Goal: Task Accomplishment & Management: Complete application form

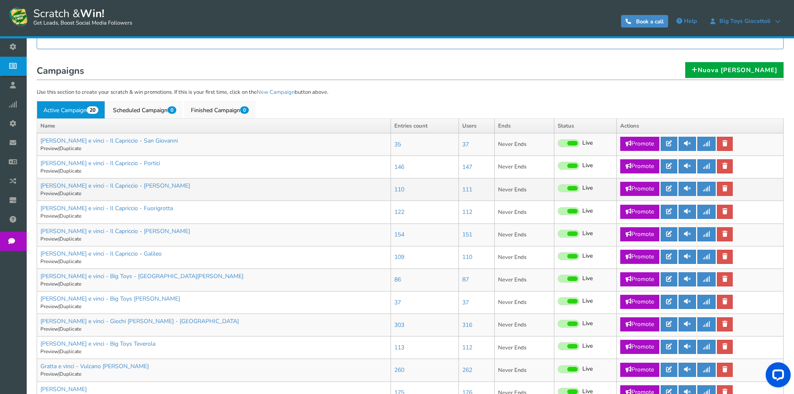
scroll to position [167, 0]
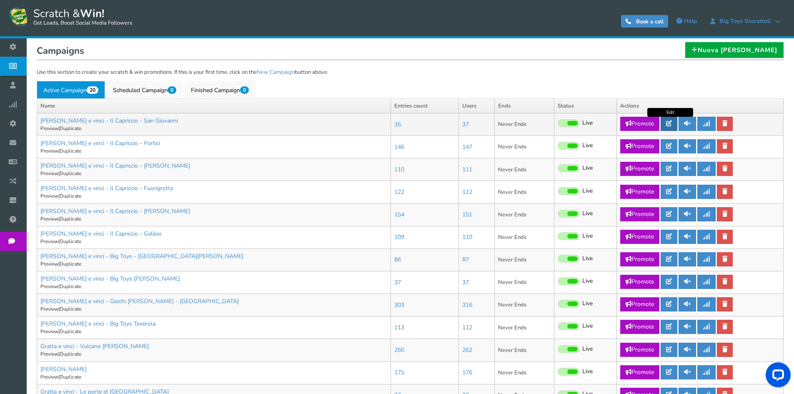
click at [672, 121] on icon at bounding box center [669, 124] width 6 height 6
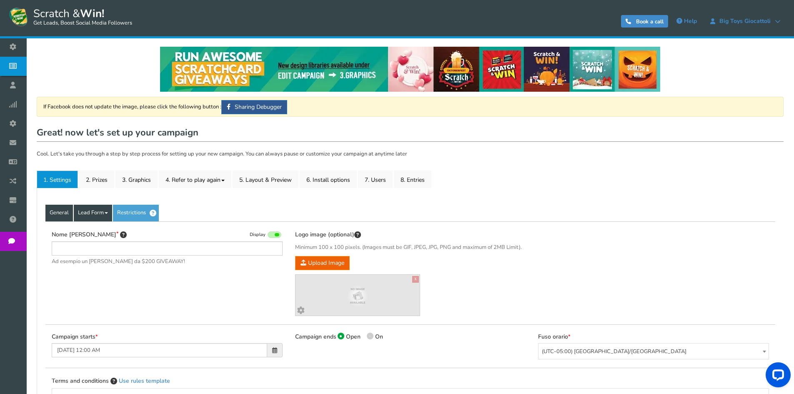
type input "[PERSON_NAME] e vinci - Il Capriccio - San Giovanni"
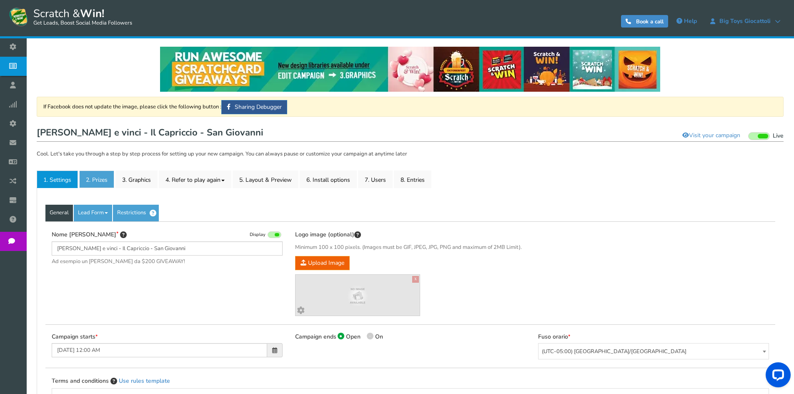
click at [97, 185] on link "2. Prizes" at bounding box center [96, 180] width 35 height 18
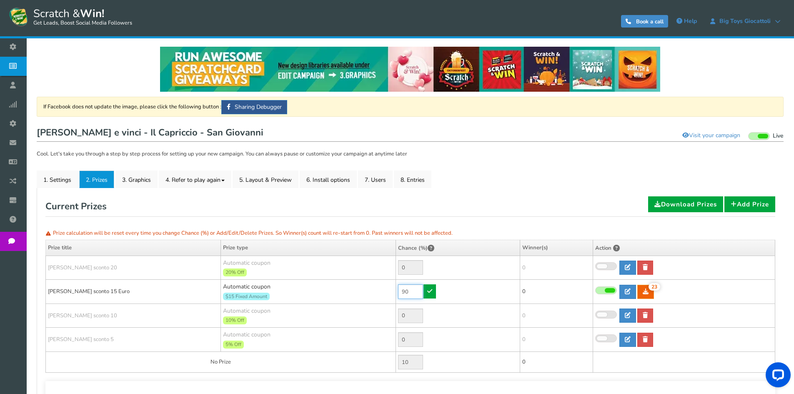
drag, startPoint x: 408, startPoint y: 291, endPoint x: 358, endPoint y: 291, distance: 50.0
click at [358, 291] on tr "[PERSON_NAME] sconto 15 Euro Automatic coupon $15 Fixed Amount Min.order value:…" at bounding box center [411, 292] width 730 height 24
type input "0"
type input "10"
click at [433, 293] on link at bounding box center [430, 291] width 13 height 14
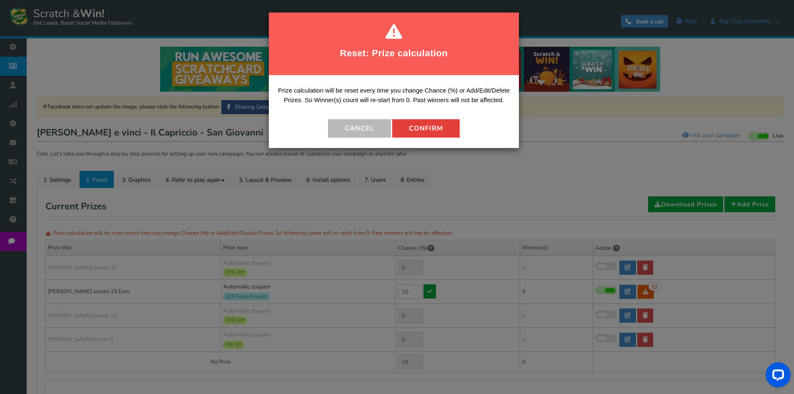
click at [421, 129] on button "Confirm" at bounding box center [426, 128] width 68 height 18
type input "90"
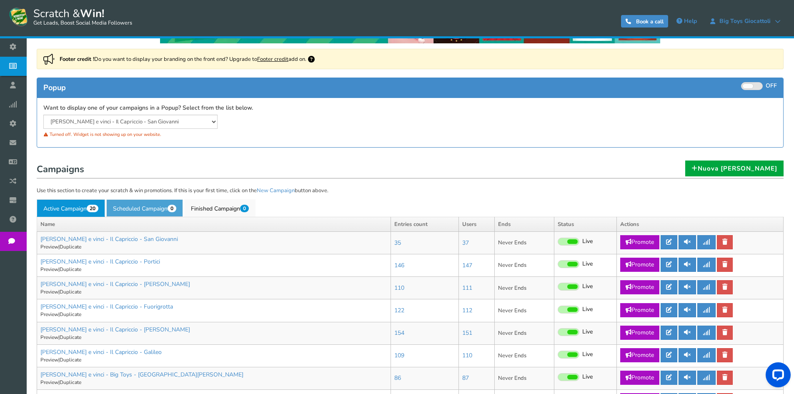
scroll to position [125, 0]
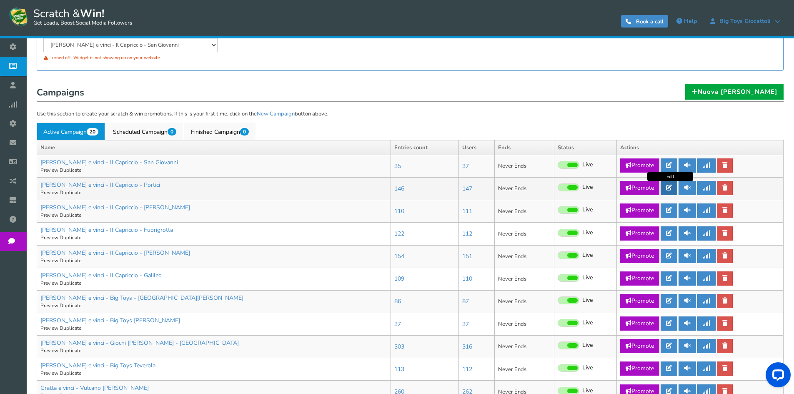
click at [672, 186] on icon at bounding box center [669, 188] width 6 height 6
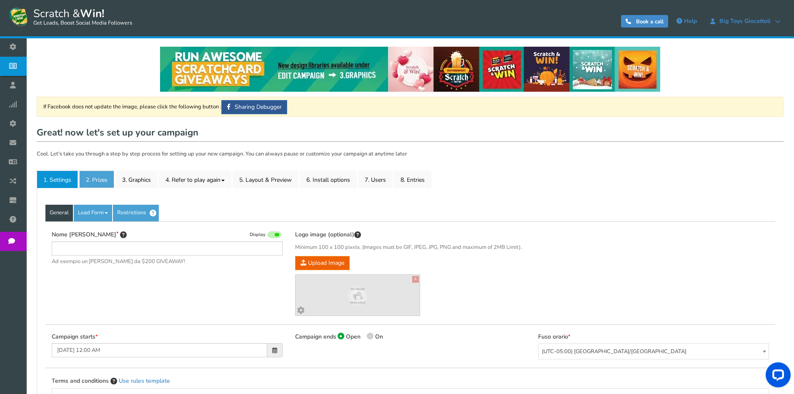
type input "[PERSON_NAME] e vinci - Il Capriccio - Portici"
click at [103, 175] on link "2. Prizes" at bounding box center [96, 180] width 35 height 18
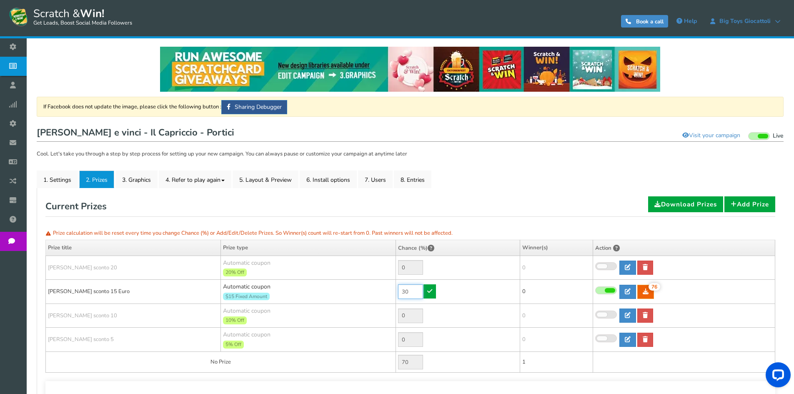
drag, startPoint x: 407, startPoint y: 291, endPoint x: 369, endPoint y: 289, distance: 38.5
click at [369, 289] on tr "[PERSON_NAME] sconto 15 Euro Automatic coupon $15 Fixed Amount Min.order value:…" at bounding box center [411, 292] width 730 height 24
type input "10"
click at [433, 297] on link at bounding box center [430, 291] width 13 height 14
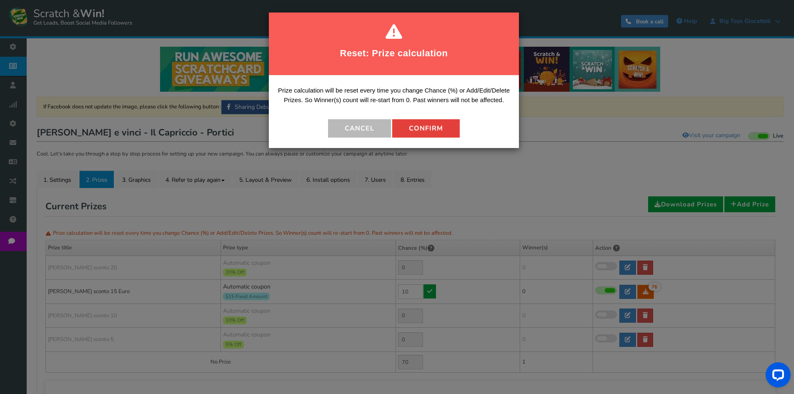
click at [425, 136] on button "Confirm" at bounding box center [426, 128] width 68 height 18
type input "90"
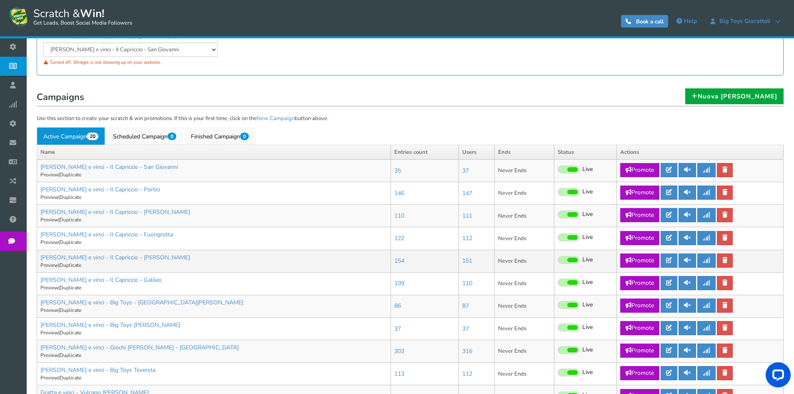
scroll to position [125, 0]
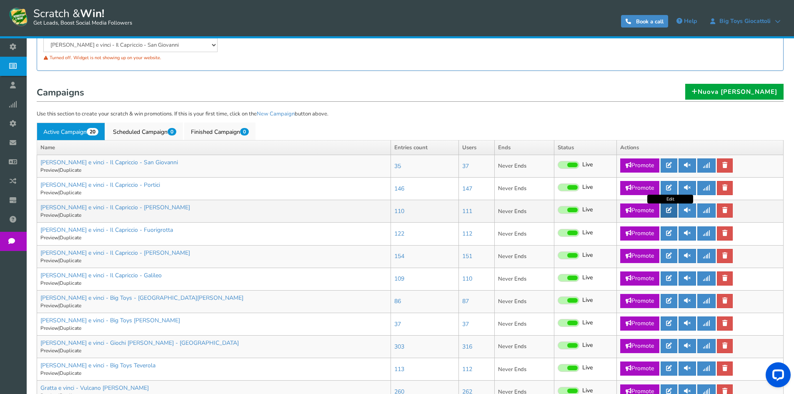
click at [671, 207] on link at bounding box center [669, 211] width 17 height 14
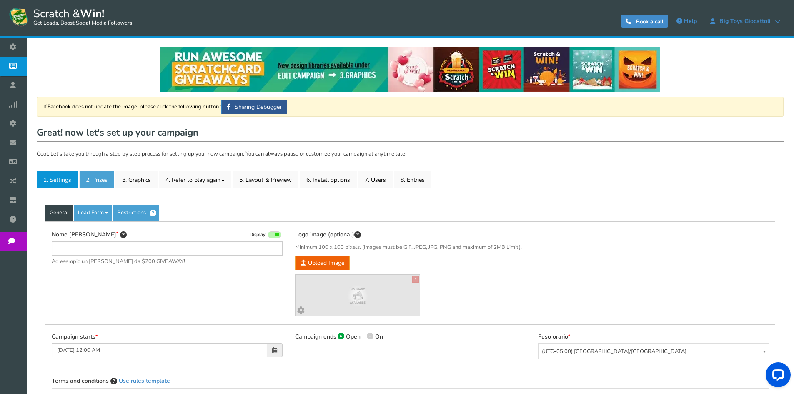
type input "[PERSON_NAME] e vinci - Il Capriccio - [PERSON_NAME]"
click at [104, 174] on link "2. Prizes" at bounding box center [96, 180] width 35 height 18
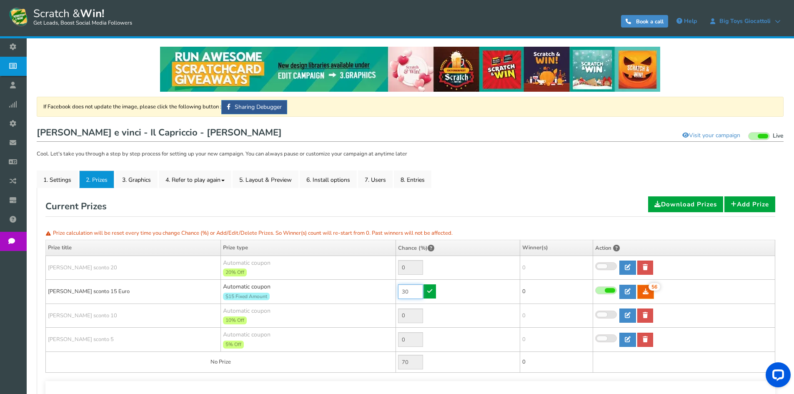
drag, startPoint x: 414, startPoint y: 292, endPoint x: 361, endPoint y: 288, distance: 53.1
click at [364, 289] on tr "[PERSON_NAME] sconto 15 Euro Automatic coupon $15 Fixed Amount Min.order value:…" at bounding box center [411, 292] width 730 height 24
type input "10"
click at [428, 293] on icon at bounding box center [429, 291] width 5 height 6
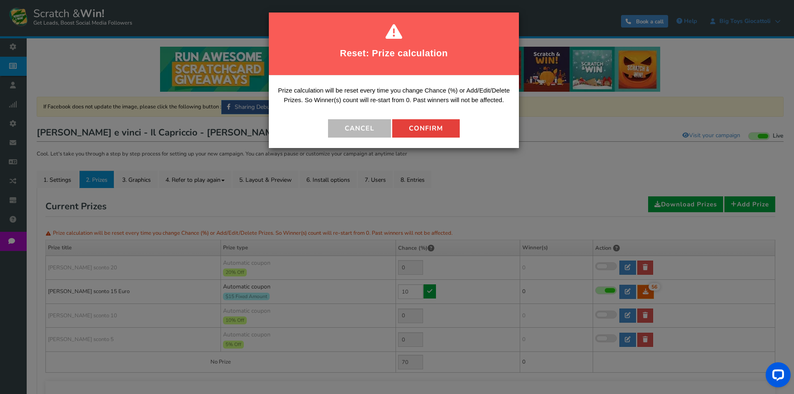
click at [425, 126] on button "Confirm" at bounding box center [426, 128] width 68 height 18
type input "90"
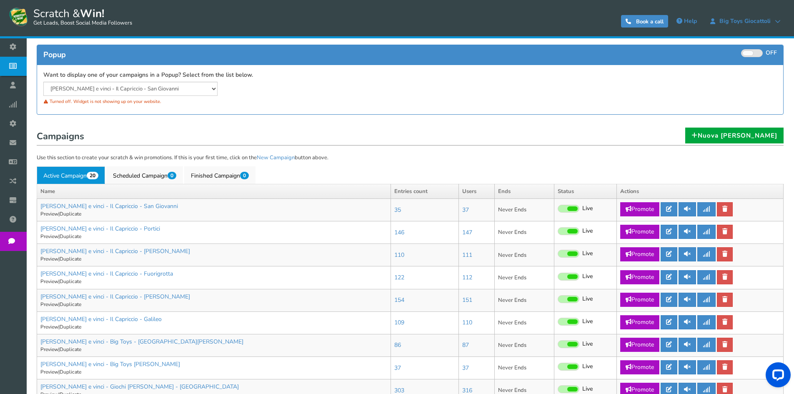
scroll to position [83, 0]
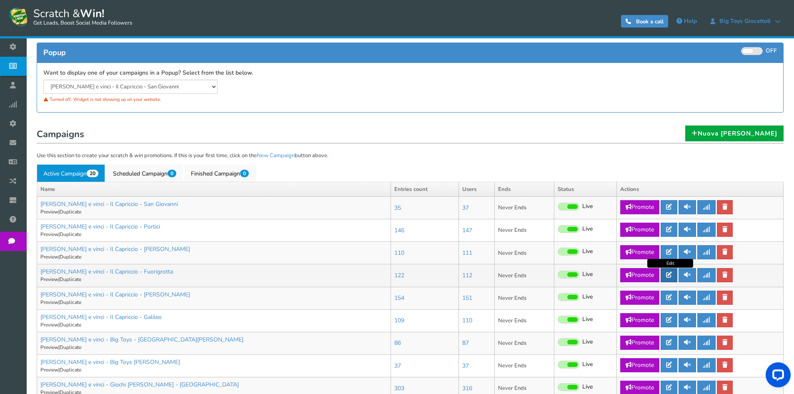
click at [666, 271] on link at bounding box center [669, 275] width 17 height 14
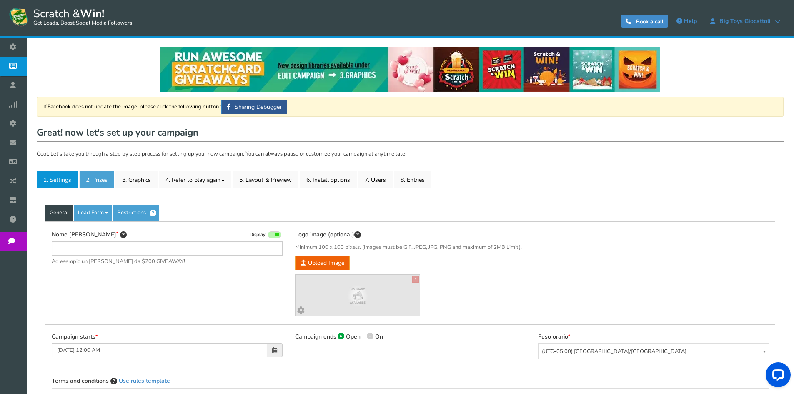
click at [97, 185] on link "2. Prizes" at bounding box center [96, 180] width 35 height 18
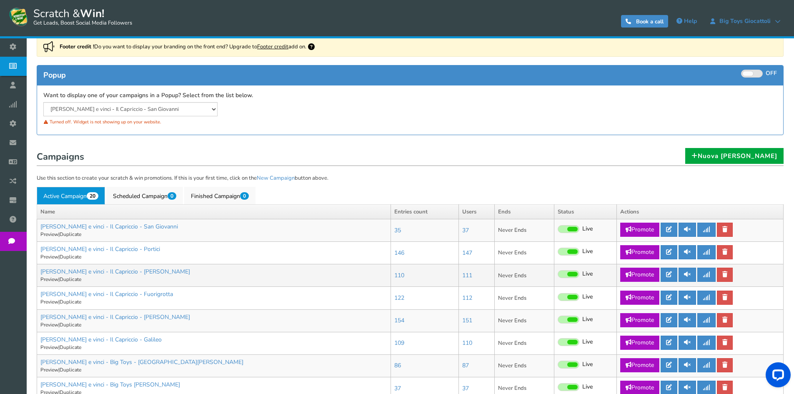
scroll to position [83, 0]
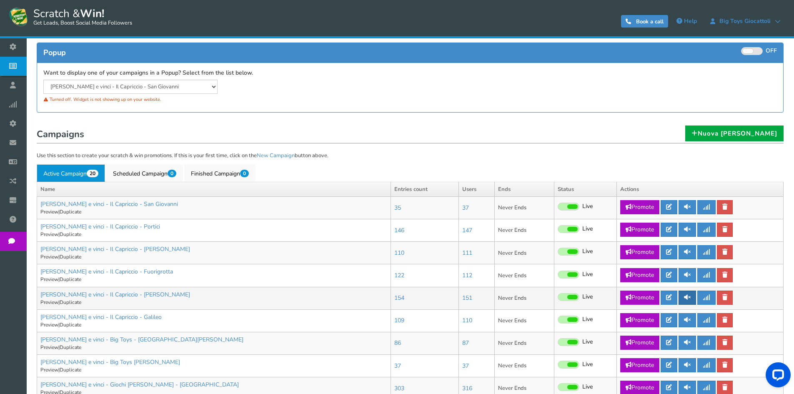
click at [680, 298] on link at bounding box center [688, 298] width 18 height 14
click at [674, 298] on link at bounding box center [669, 298] width 17 height 14
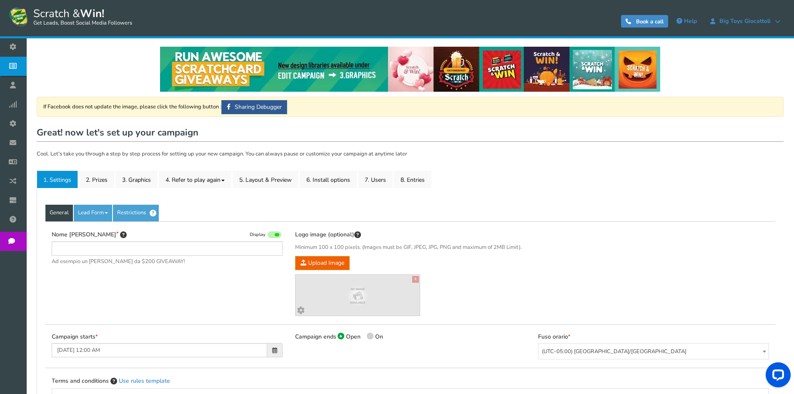
type input "[PERSON_NAME] e vinci - Il Capriccio - [PERSON_NAME]"
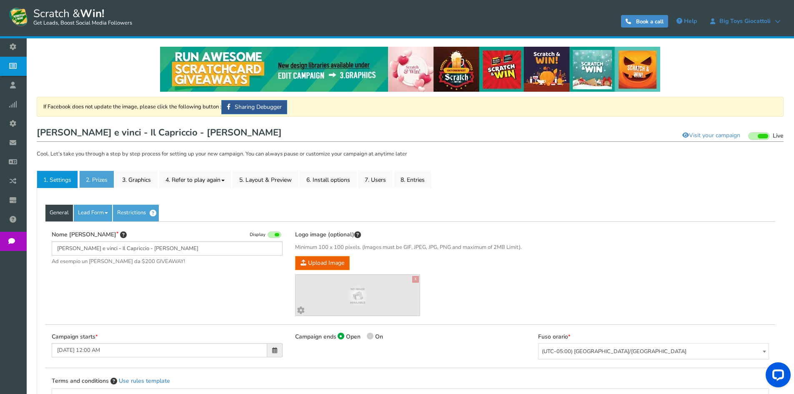
click at [102, 181] on link "2. Prizes" at bounding box center [96, 180] width 35 height 18
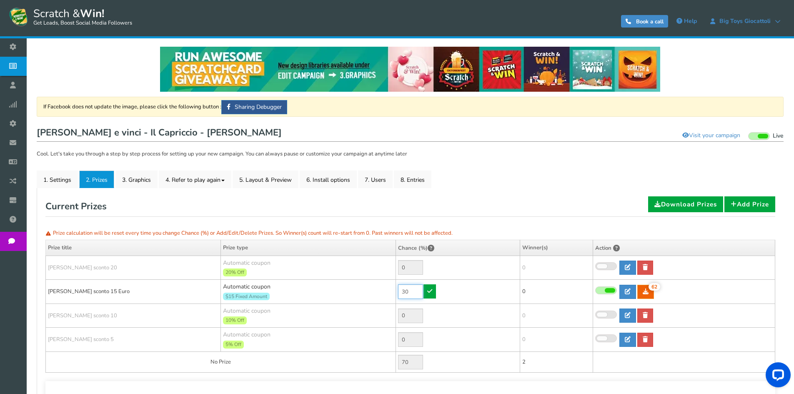
drag, startPoint x: 415, startPoint y: 292, endPoint x: 369, endPoint y: 286, distance: 45.9
click at [372, 286] on tr "[PERSON_NAME] sconto 15 Euro Automatic coupon $15 Fixed Amount Min.order value:…" at bounding box center [411, 292] width 730 height 24
type input "10"
click at [432, 291] on icon at bounding box center [429, 291] width 5 height 6
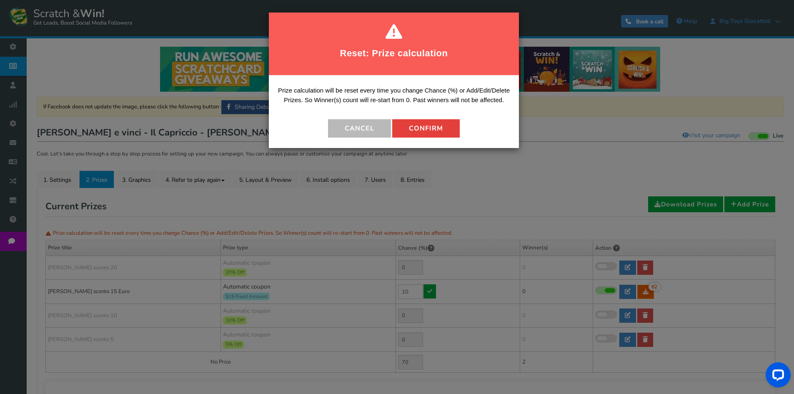
click at [420, 135] on button "Confirm" at bounding box center [426, 128] width 68 height 18
type input "90"
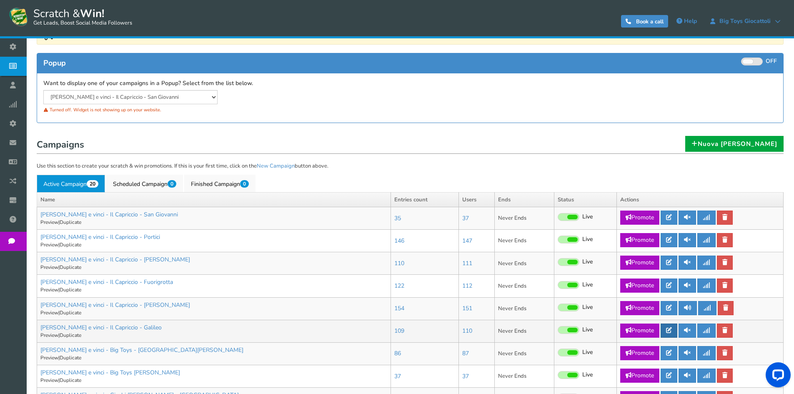
scroll to position [83, 0]
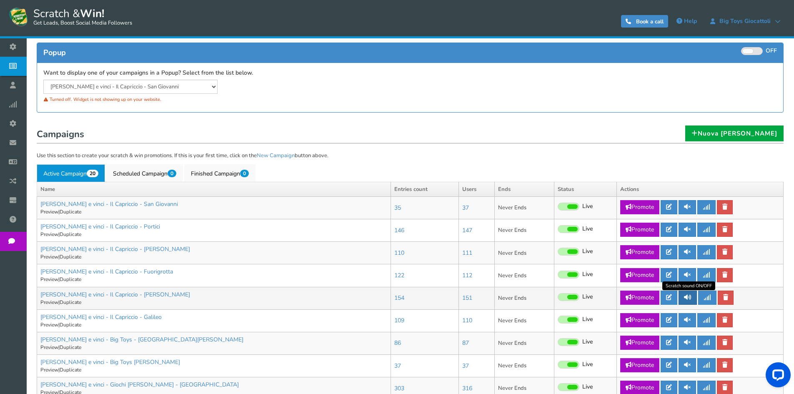
click at [692, 296] on icon at bounding box center [688, 297] width 8 height 6
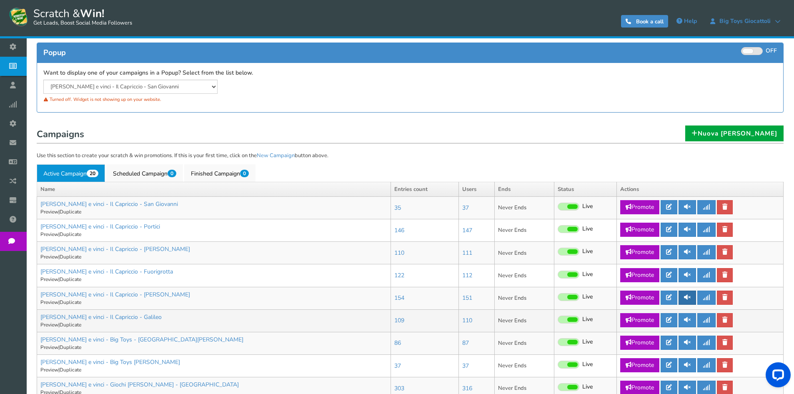
scroll to position [125, 0]
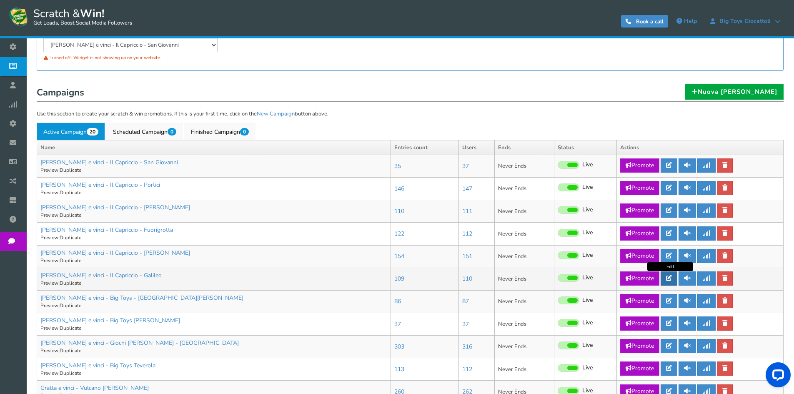
click at [674, 280] on link at bounding box center [669, 278] width 17 height 14
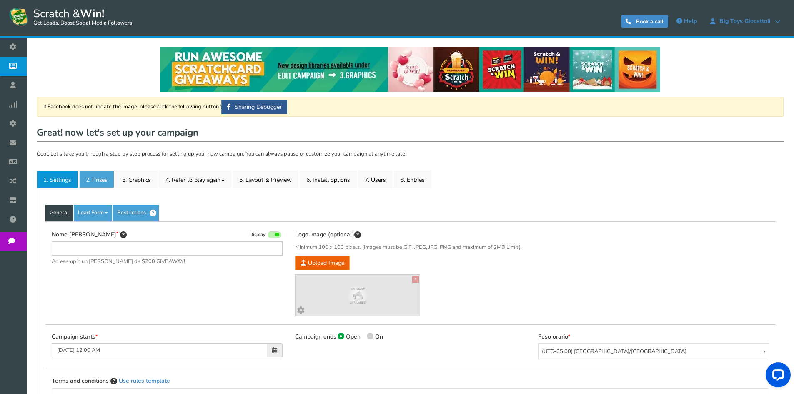
type input "[PERSON_NAME] e vinci - Il Capriccio - Galileo"
click at [98, 182] on link "2. Prizes" at bounding box center [96, 180] width 35 height 18
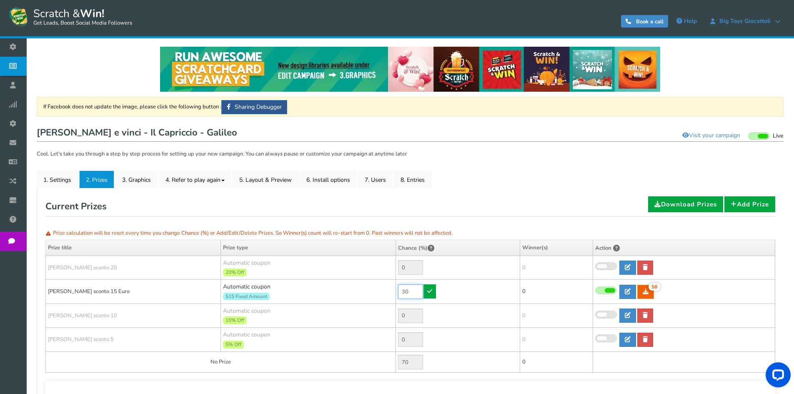
drag, startPoint x: 410, startPoint y: 291, endPoint x: 370, endPoint y: 284, distance: 40.2
click at [370, 284] on tr "[PERSON_NAME] sconto 15 Euro Automatic coupon $15 Fixed Amount Min.order value:…" at bounding box center [411, 292] width 730 height 24
type input "10"
click at [432, 294] on link at bounding box center [430, 291] width 13 height 14
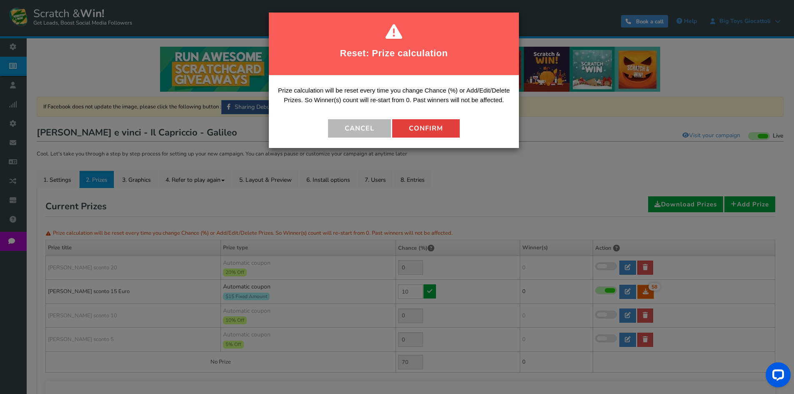
click at [413, 125] on button "Confirm" at bounding box center [426, 128] width 68 height 18
type input "90"
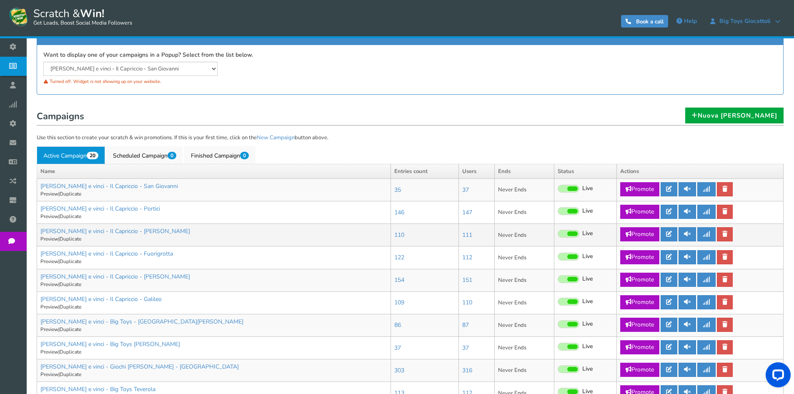
scroll to position [125, 0]
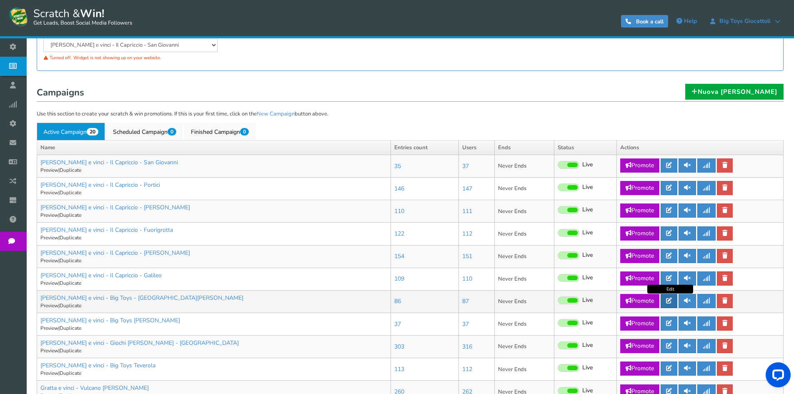
click at [669, 302] on icon at bounding box center [669, 301] width 6 height 6
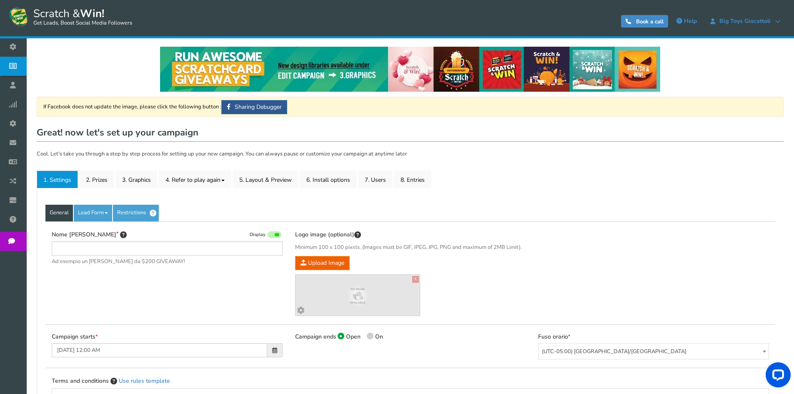
type input "[PERSON_NAME] e vinci - Big Toys - [GEOGRAPHIC_DATA][PERSON_NAME]"
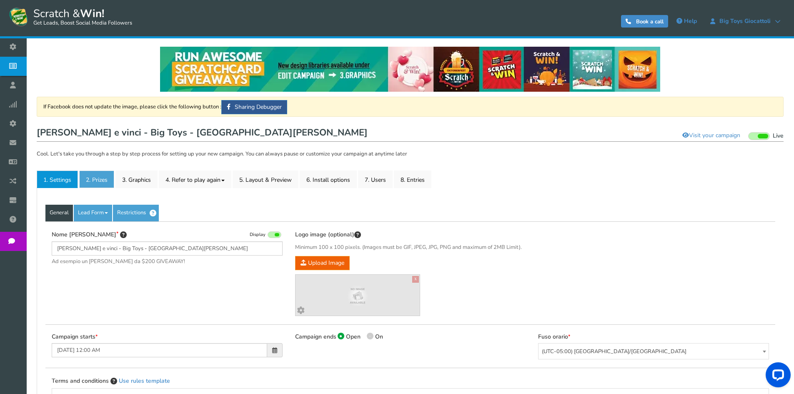
click at [94, 178] on link "2. Prizes" at bounding box center [96, 180] width 35 height 18
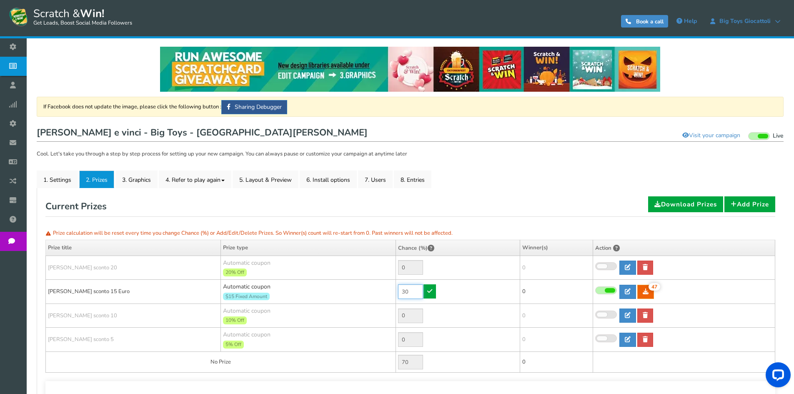
drag, startPoint x: 415, startPoint y: 290, endPoint x: 361, endPoint y: 289, distance: 54.7
click at [368, 291] on tr "[PERSON_NAME] sconto 15 Euro Automatic coupon $15 Fixed Amount Min.order value:…" at bounding box center [411, 292] width 730 height 24
type input "10"
click at [429, 294] on link at bounding box center [430, 291] width 13 height 14
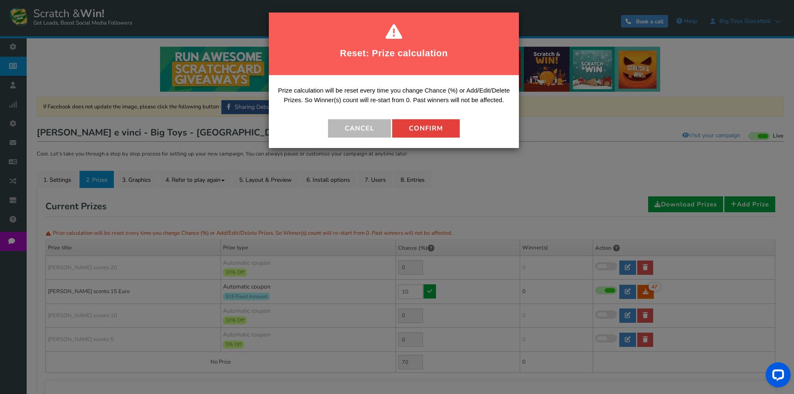
click at [425, 129] on button "Confirm" at bounding box center [426, 128] width 68 height 18
type input "90"
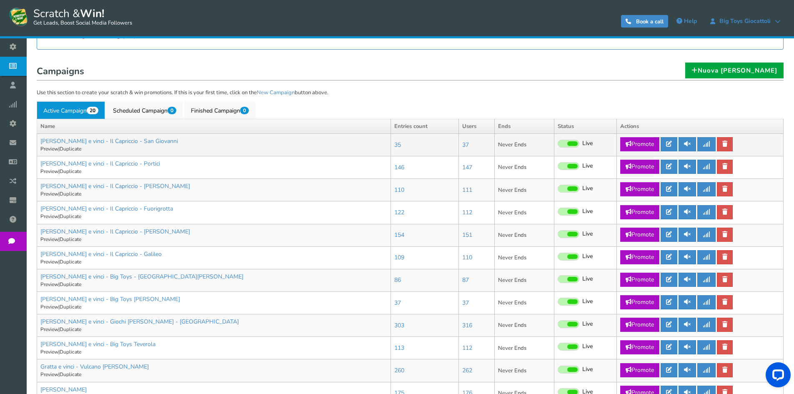
scroll to position [167, 0]
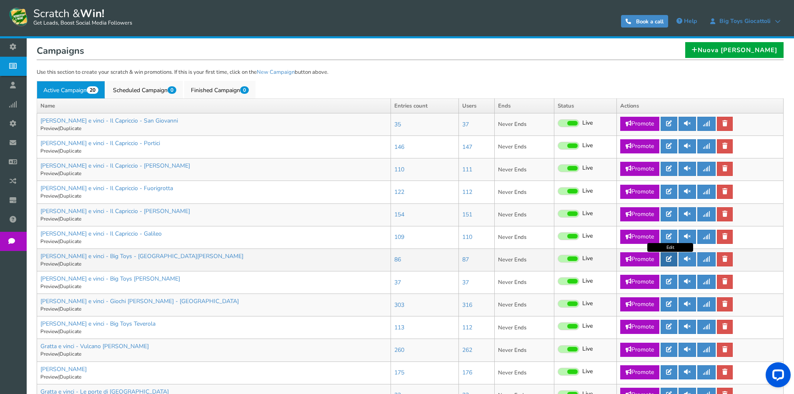
click at [676, 260] on link at bounding box center [669, 259] width 17 height 14
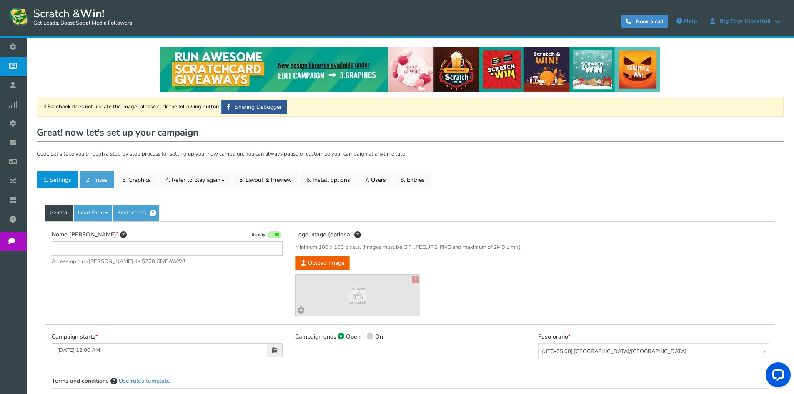
type input "[PERSON_NAME] e vinci - Big Toys - [GEOGRAPHIC_DATA][PERSON_NAME]"
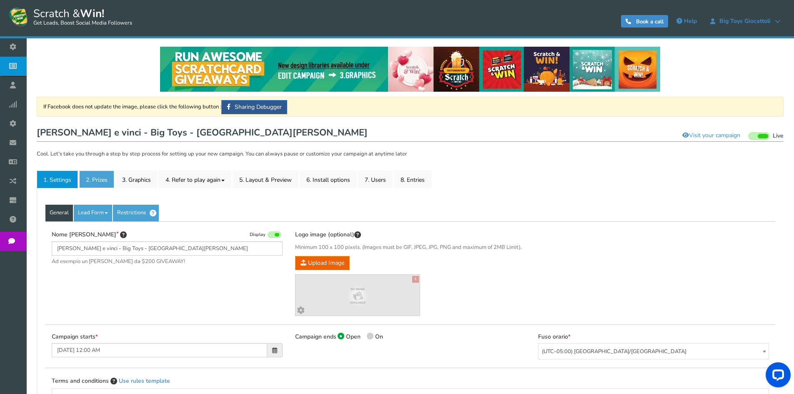
click at [102, 176] on link "2. Prizes" at bounding box center [96, 180] width 35 height 18
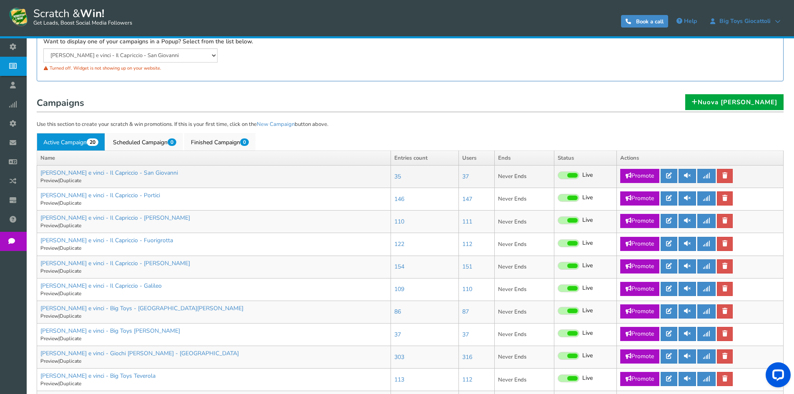
scroll to position [125, 0]
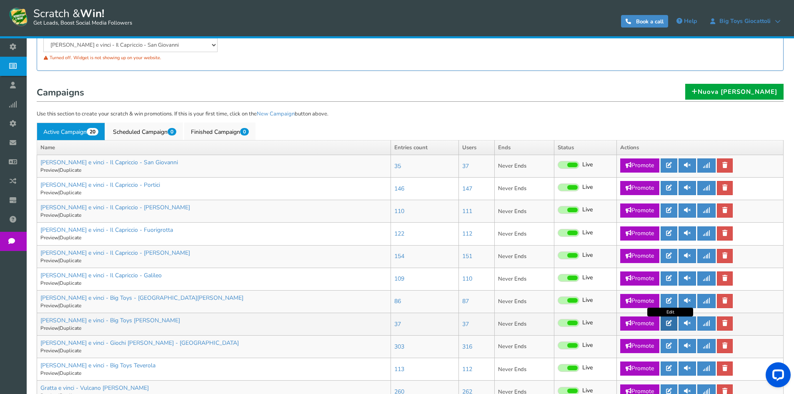
click at [672, 322] on icon at bounding box center [669, 323] width 6 height 6
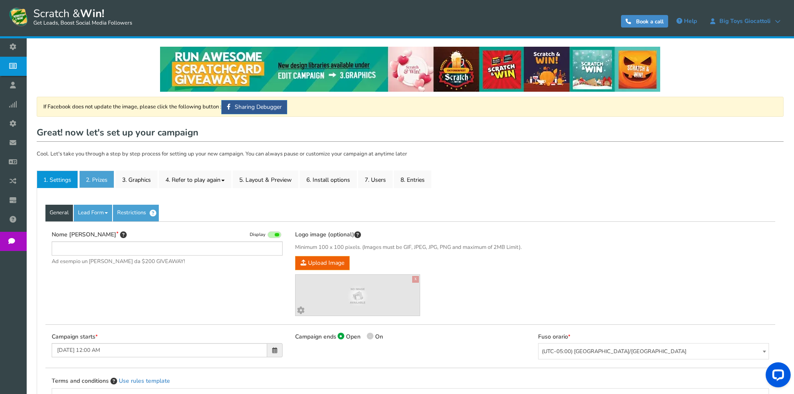
type input "[PERSON_NAME] e vinci - Big Toys [PERSON_NAME]"
click at [104, 181] on link "2. Prizes" at bounding box center [96, 180] width 35 height 18
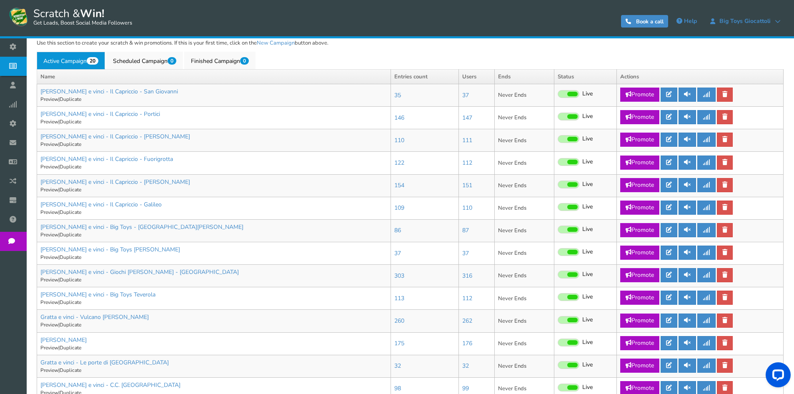
scroll to position [209, 0]
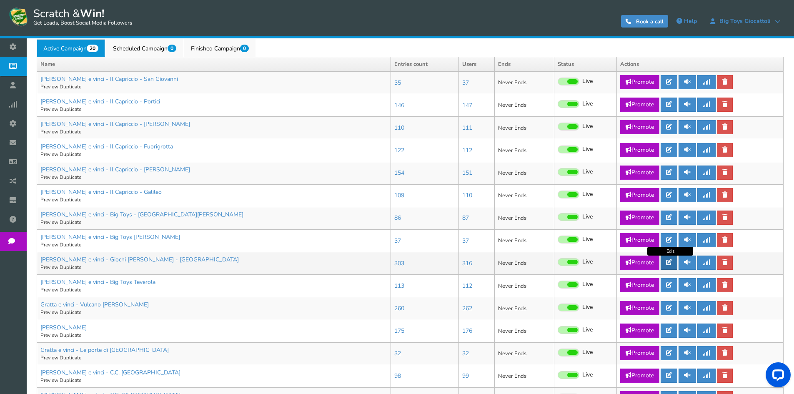
click at [668, 259] on icon at bounding box center [669, 262] width 6 height 6
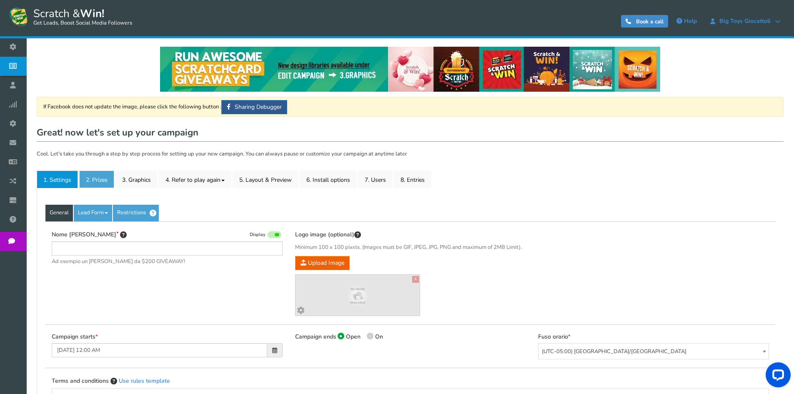
type input "[PERSON_NAME] e vinci - Giochi [PERSON_NAME] - [GEOGRAPHIC_DATA]"
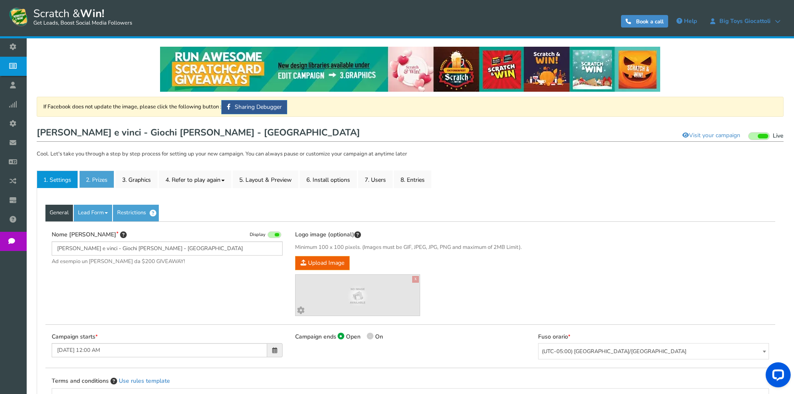
click at [98, 175] on link "2. Prizes" at bounding box center [96, 180] width 35 height 18
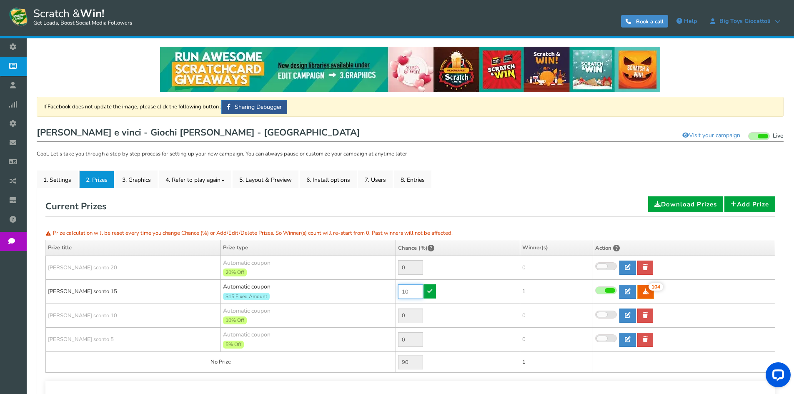
drag, startPoint x: 413, startPoint y: 291, endPoint x: 389, endPoint y: 289, distance: 24.6
click at [389, 289] on tr "[PERSON_NAME] sconto 15 Automatic coupon $15 Fixed Amount Min.order value: 0 10…" at bounding box center [411, 292] width 730 height 24
type input "1"
click at [431, 289] on icon at bounding box center [429, 291] width 5 height 6
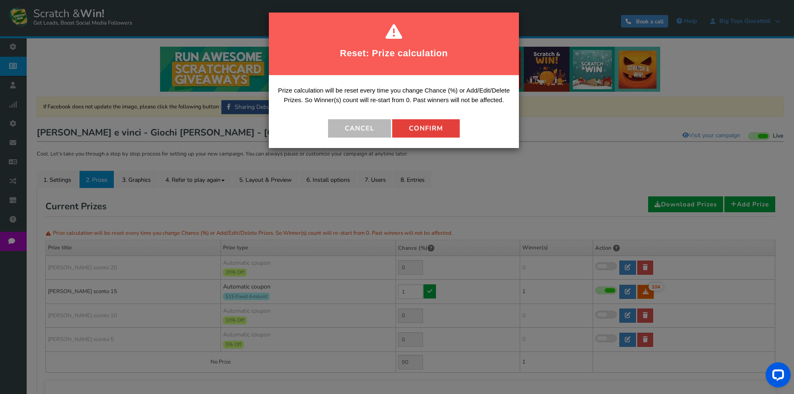
click at [425, 126] on button "Confirm" at bounding box center [426, 128] width 68 height 18
type input "99"
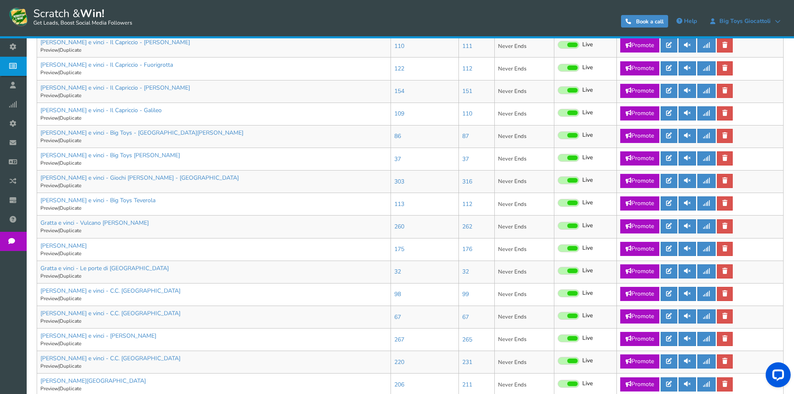
scroll to position [292, 0]
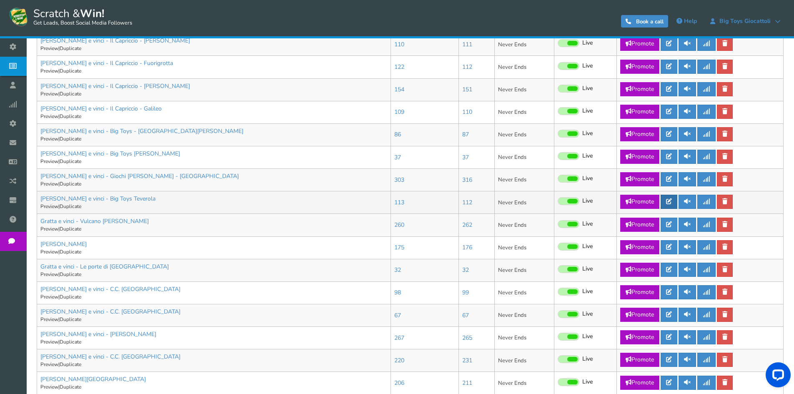
click at [672, 198] on icon at bounding box center [669, 201] width 6 height 6
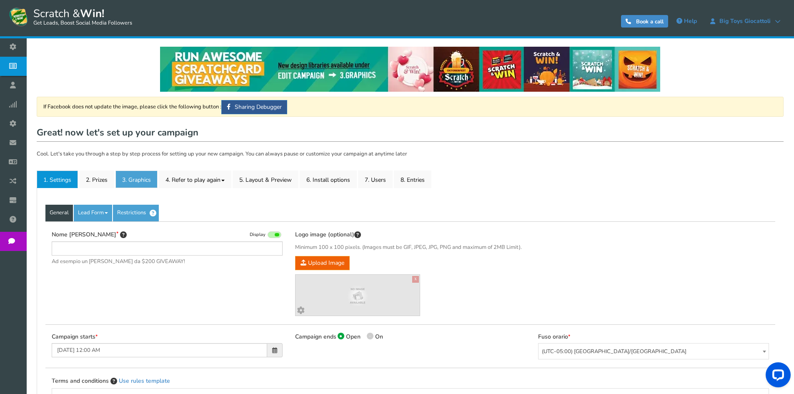
type input "[PERSON_NAME] e vinci - Big Toys Teverola"
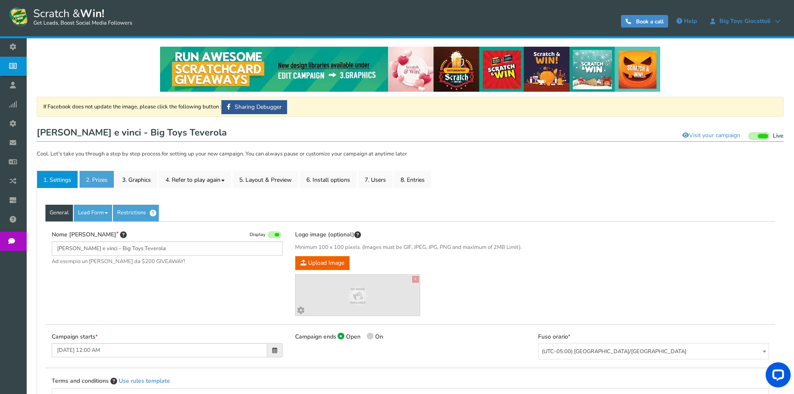
click at [96, 176] on link "2. Prizes" at bounding box center [96, 180] width 35 height 18
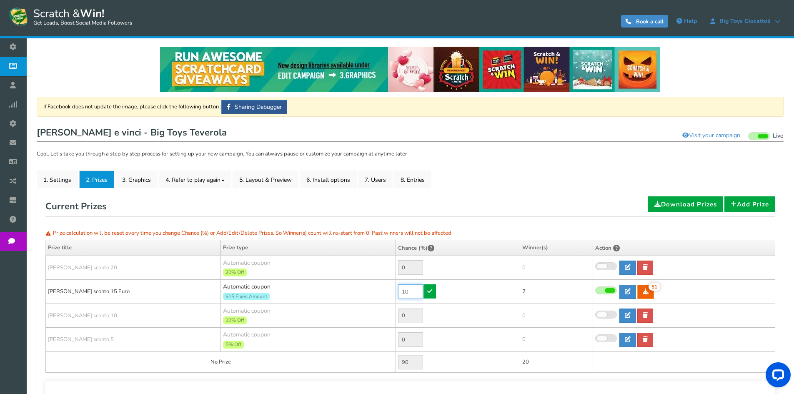
drag, startPoint x: 404, startPoint y: 289, endPoint x: 392, endPoint y: 289, distance: 12.1
click at [392, 289] on tr "[PERSON_NAME] sconto 15 Euro Automatic coupon $15 Fixed Amount Min.order value:…" at bounding box center [411, 292] width 730 height 24
type input "1"
click at [430, 292] on icon at bounding box center [429, 291] width 5 height 6
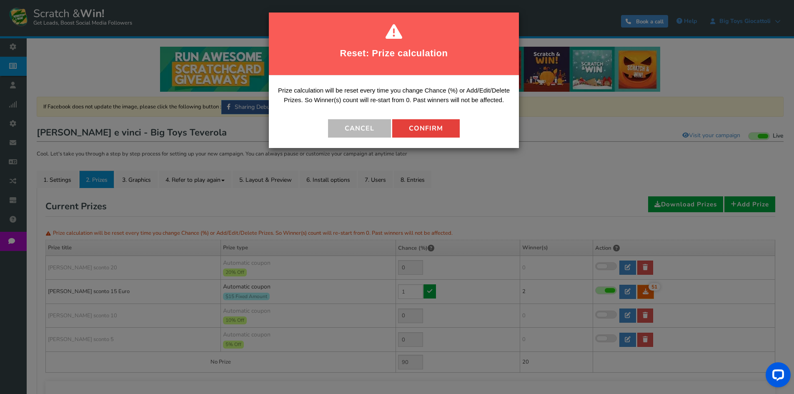
click at [427, 128] on button "Confirm" at bounding box center [426, 128] width 68 height 18
type input "99"
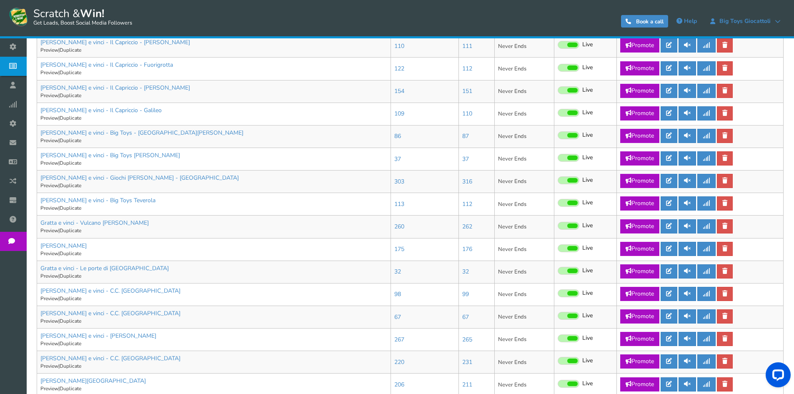
scroll to position [292, 0]
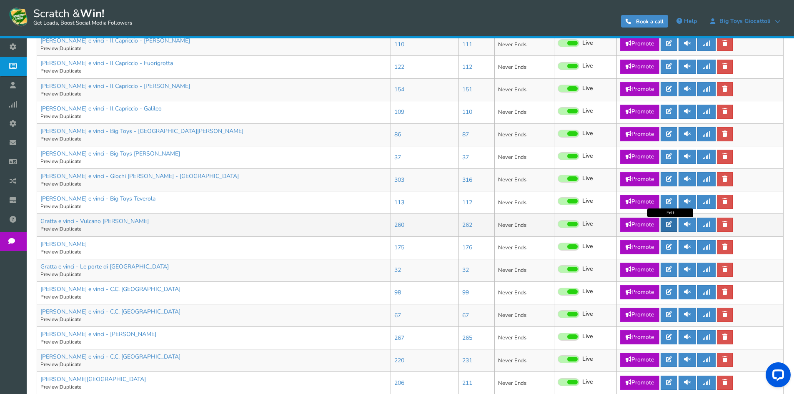
click at [668, 224] on icon at bounding box center [669, 224] width 6 height 6
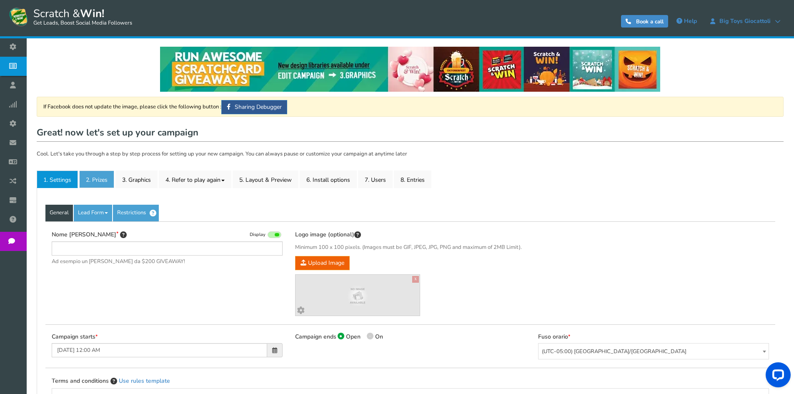
type input "Gratta e vinci - Vulcano [PERSON_NAME]"
click at [96, 178] on link "2. Prizes" at bounding box center [96, 180] width 35 height 18
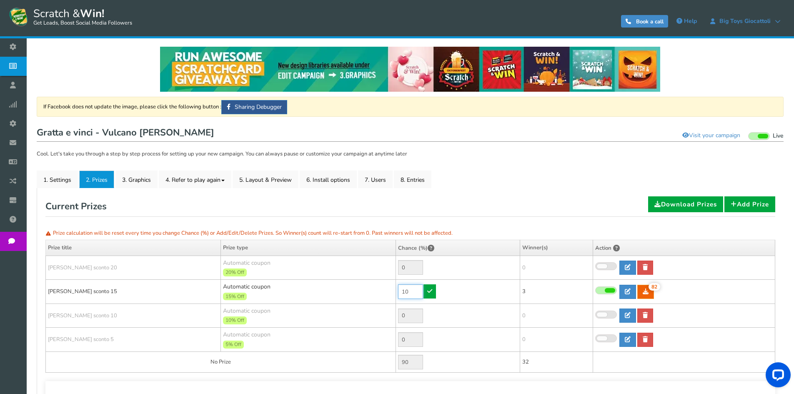
drag, startPoint x: 395, startPoint y: 289, endPoint x: 355, endPoint y: 283, distance: 40.5
click at [374, 289] on tr "[PERSON_NAME] sconto 15 Automatic coupon 15% Off Min.order value: 0 10 82 82 3" at bounding box center [411, 292] width 730 height 24
type input "1"
click at [427, 289] on link at bounding box center [430, 291] width 13 height 14
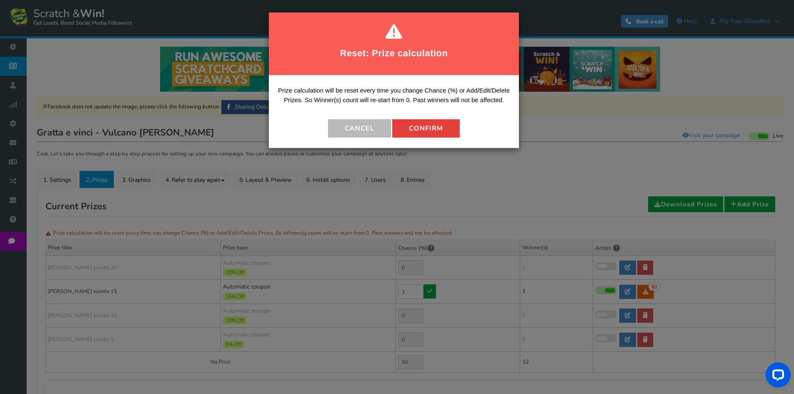
click at [430, 134] on button "Confirm" at bounding box center [426, 128] width 68 height 18
type input "99"
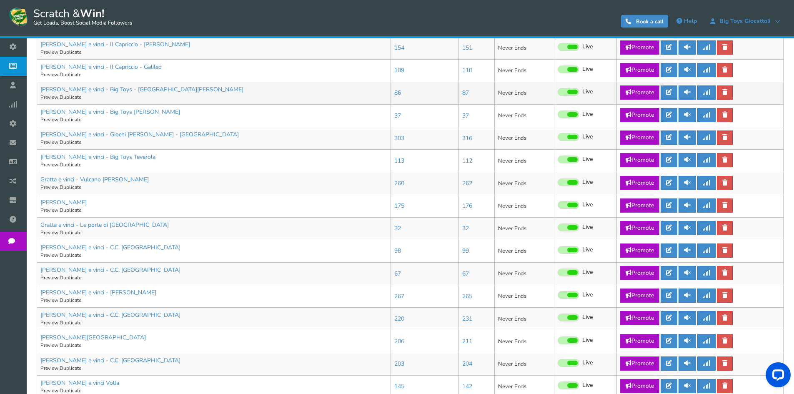
scroll to position [375, 0]
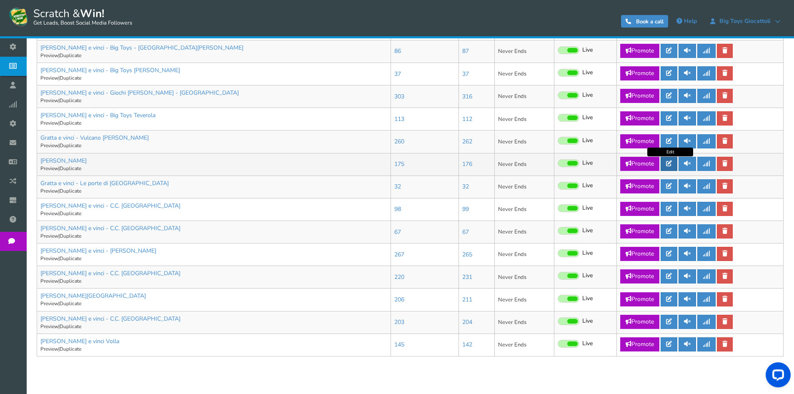
click at [672, 164] on icon at bounding box center [669, 164] width 6 height 6
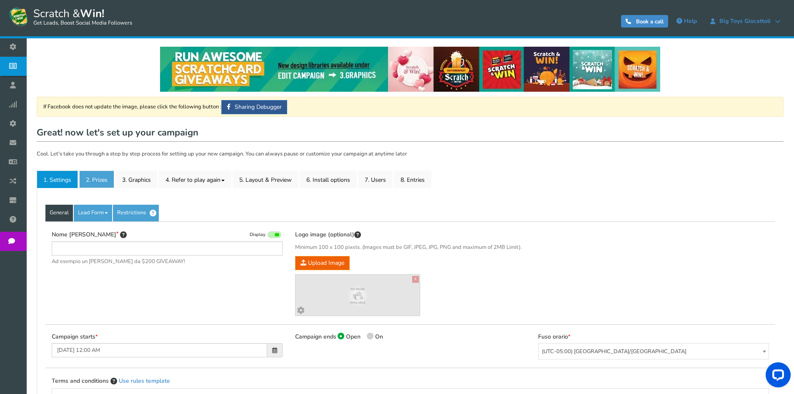
type input "[PERSON_NAME]"
click at [99, 174] on link "2. Prizes" at bounding box center [96, 180] width 35 height 18
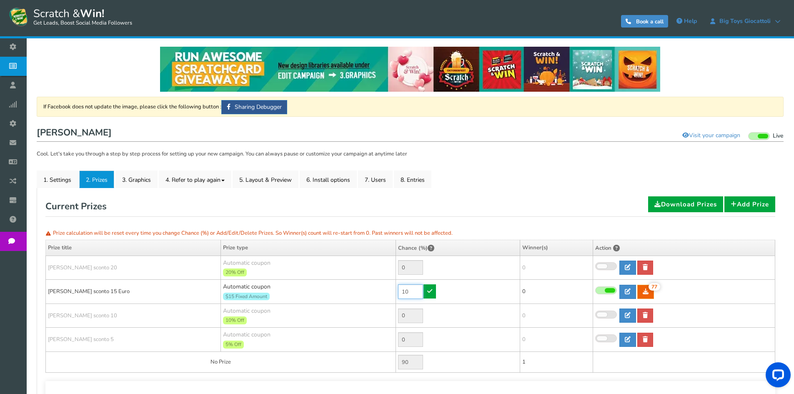
drag, startPoint x: 415, startPoint y: 294, endPoint x: 382, endPoint y: 291, distance: 33.1
click at [382, 291] on tr "[PERSON_NAME] sconto 15 Euro Automatic coupon $15 Fixed Amount Min.order value:…" at bounding box center [411, 292] width 730 height 24
type input "1"
click at [430, 294] on link at bounding box center [430, 291] width 13 height 14
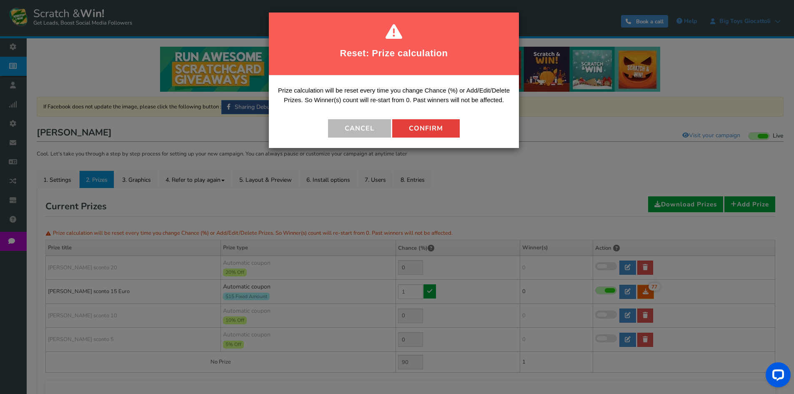
click at [431, 130] on button "Confirm" at bounding box center [426, 128] width 68 height 18
type input "99"
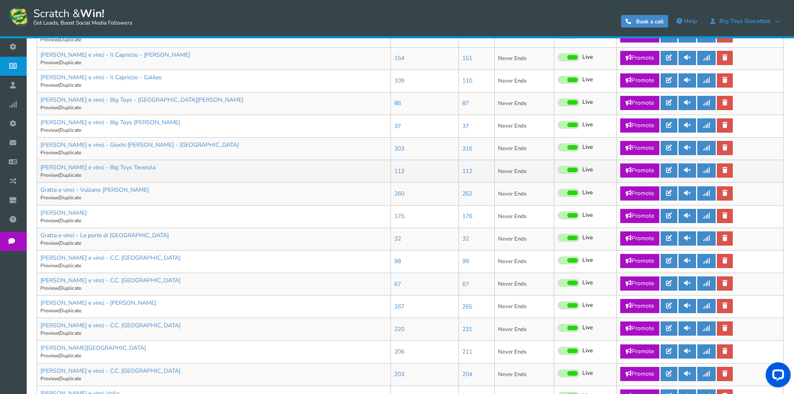
scroll to position [401, 0]
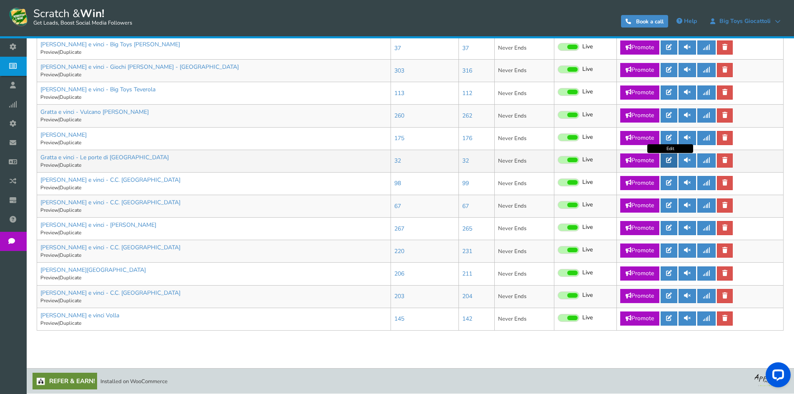
click at [666, 156] on link at bounding box center [669, 160] width 17 height 14
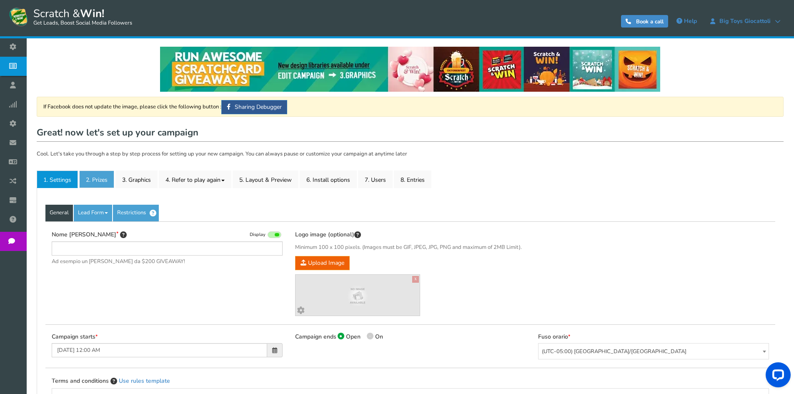
type input "Gratta e vinci - Le porte di [GEOGRAPHIC_DATA]"
click at [106, 180] on link "2. Prizes" at bounding box center [96, 180] width 35 height 18
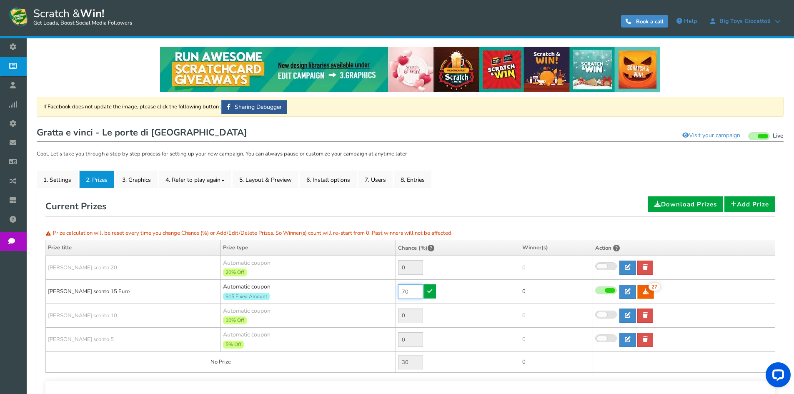
drag, startPoint x: 415, startPoint y: 291, endPoint x: 368, endPoint y: 291, distance: 47.1
click at [368, 291] on tr "[PERSON_NAME] sconto 15 Euro Automatic coupon $15 Fixed Amount Min.order value:…" at bounding box center [411, 292] width 730 height 24
type input "30"
click at [434, 290] on link at bounding box center [430, 291] width 13 height 14
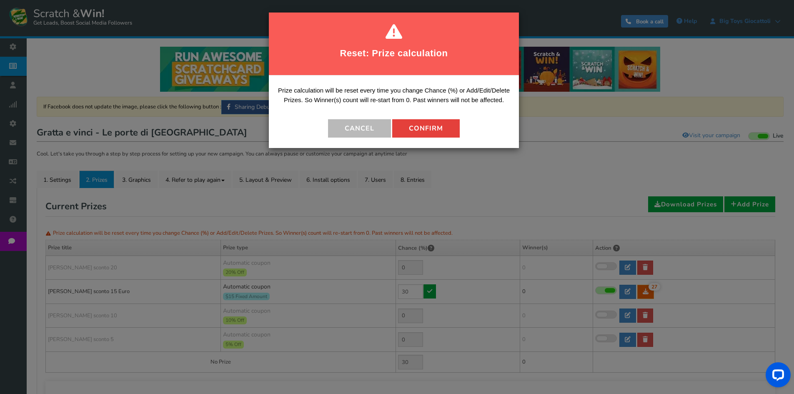
click at [417, 123] on button "Confirm" at bounding box center [426, 128] width 68 height 18
type input "70"
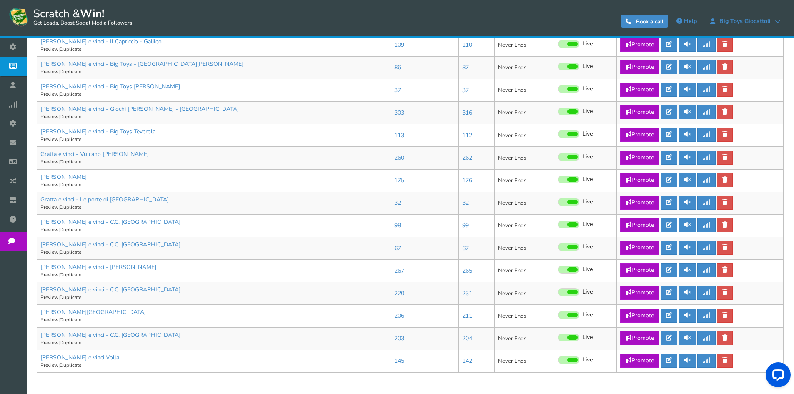
scroll to position [375, 0]
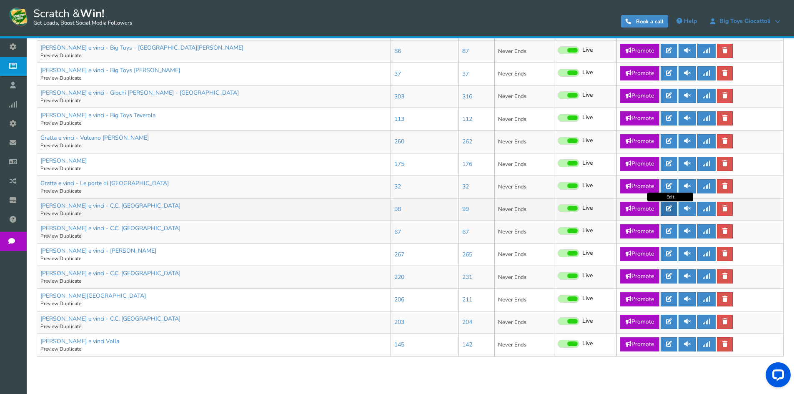
click at [672, 206] on icon at bounding box center [669, 209] width 6 height 6
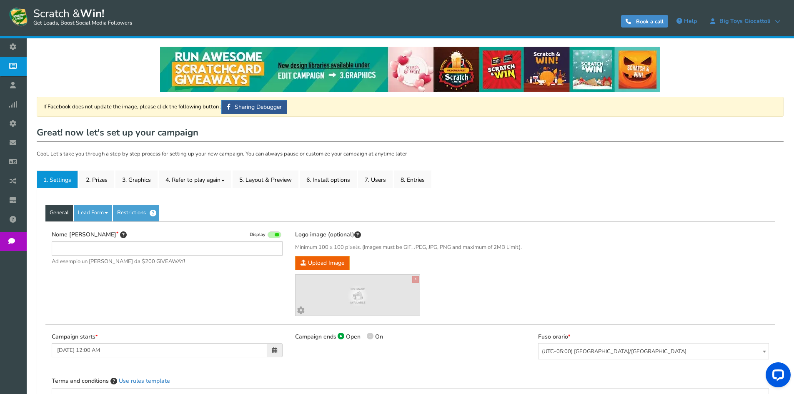
type input "[PERSON_NAME] e vinci - C.C. [GEOGRAPHIC_DATA]"
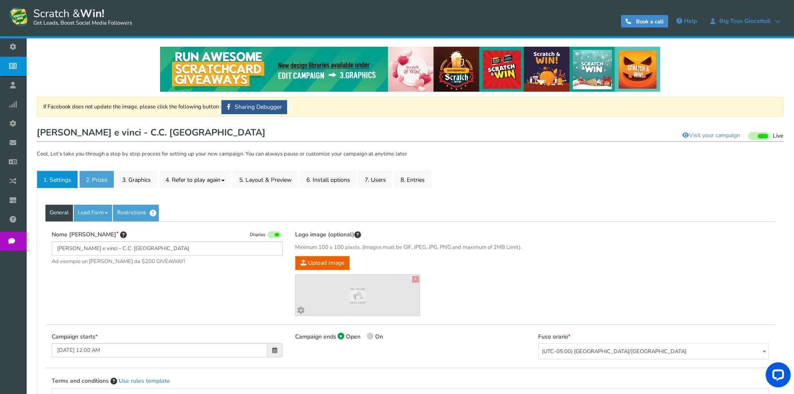
click at [86, 180] on link "2. Prizes" at bounding box center [96, 180] width 35 height 18
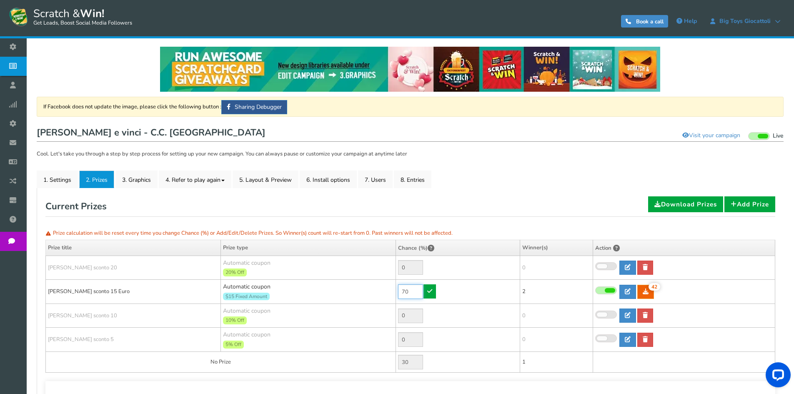
drag, startPoint x: 411, startPoint y: 297, endPoint x: 378, endPoint y: 289, distance: 33.6
click at [380, 289] on tr "[PERSON_NAME] sconto 15 Euro Automatic coupon $15 Fixed Amount Min.order value:…" at bounding box center [411, 292] width 730 height 24
type input "10"
click at [437, 290] on td "10" at bounding box center [458, 292] width 124 height 24
click at [432, 290] on icon at bounding box center [429, 291] width 5 height 6
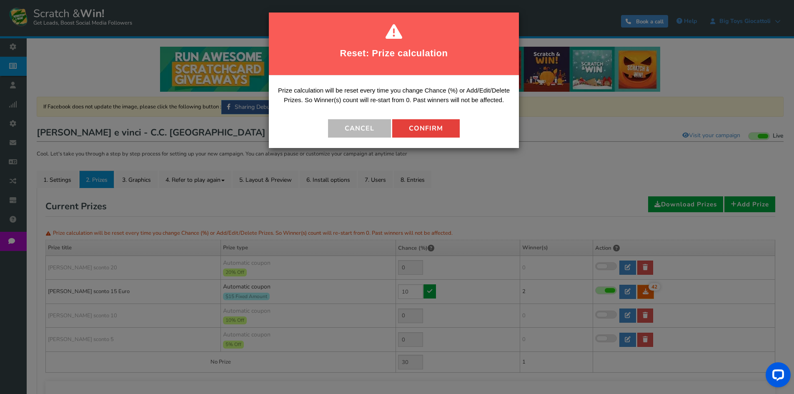
click at [413, 128] on button "Confirm" at bounding box center [426, 128] width 68 height 18
type input "90"
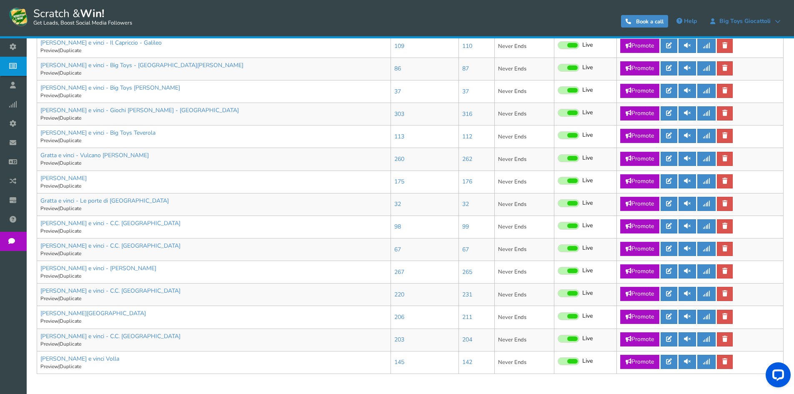
scroll to position [375, 0]
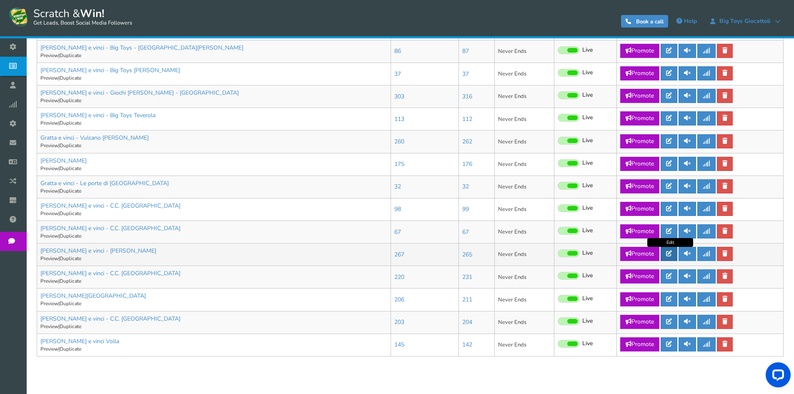
click at [666, 250] on link at bounding box center [669, 254] width 17 height 14
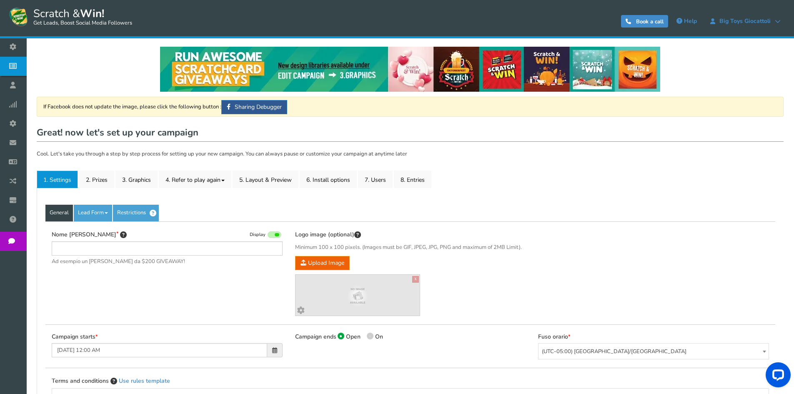
type input "[PERSON_NAME] e vinci - [PERSON_NAME]"
click at [87, 181] on link "2. Prizes" at bounding box center [96, 180] width 35 height 18
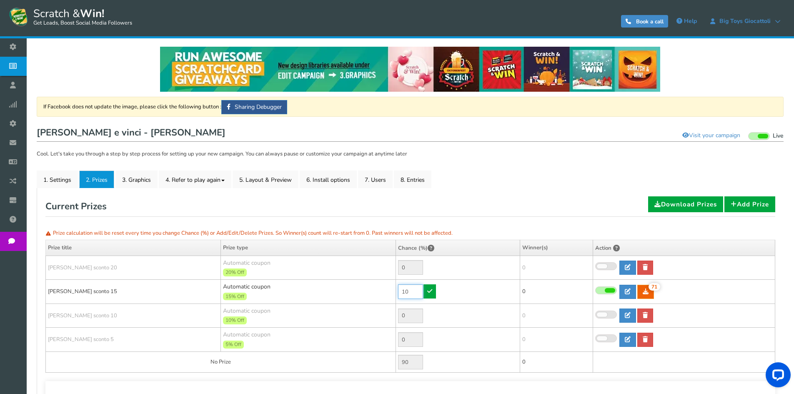
drag, startPoint x: 415, startPoint y: 289, endPoint x: 377, endPoint y: 290, distance: 38.0
click at [377, 290] on tr "[PERSON_NAME] sconto 15 Automatic coupon 15% Off Min.order value: 0 10 71 71 0" at bounding box center [411, 292] width 730 height 24
type input "1"
click at [433, 293] on link at bounding box center [430, 291] width 13 height 14
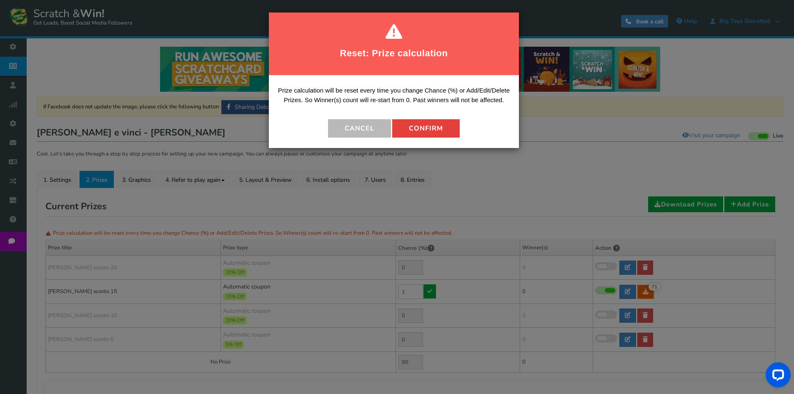
click at [418, 127] on button "Confirm" at bounding box center [426, 128] width 68 height 18
type input "99"
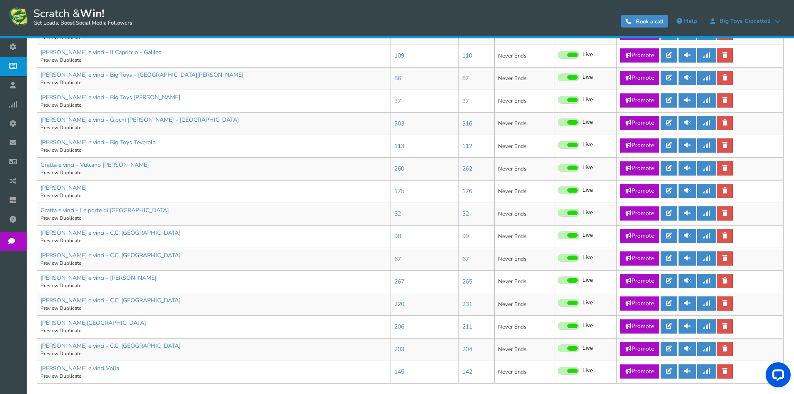
scroll to position [375, 0]
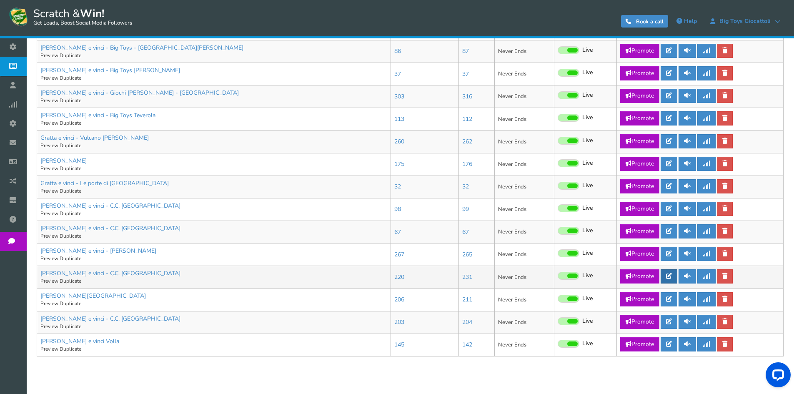
click at [668, 275] on icon at bounding box center [669, 276] width 6 height 6
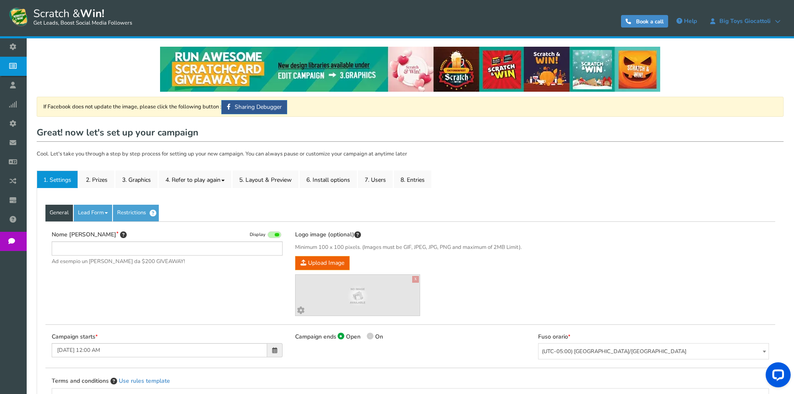
type input "[PERSON_NAME] e vinci - C.C. [GEOGRAPHIC_DATA]"
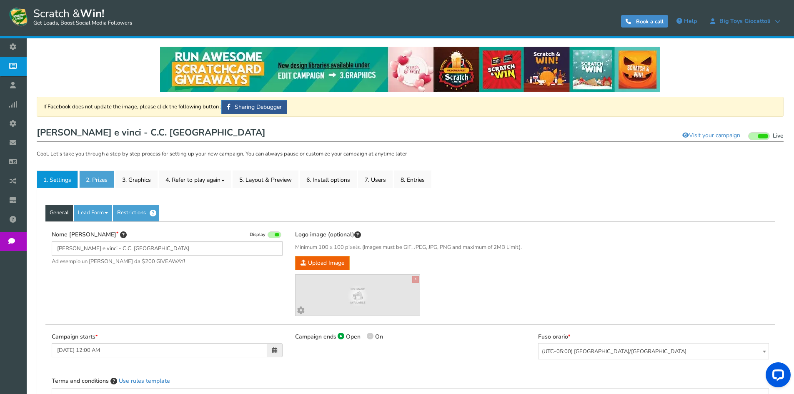
click at [102, 173] on link "2. Prizes" at bounding box center [96, 180] width 35 height 18
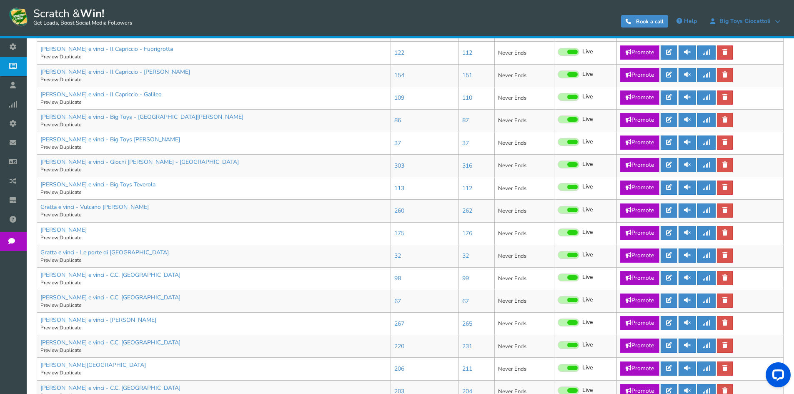
scroll to position [375, 0]
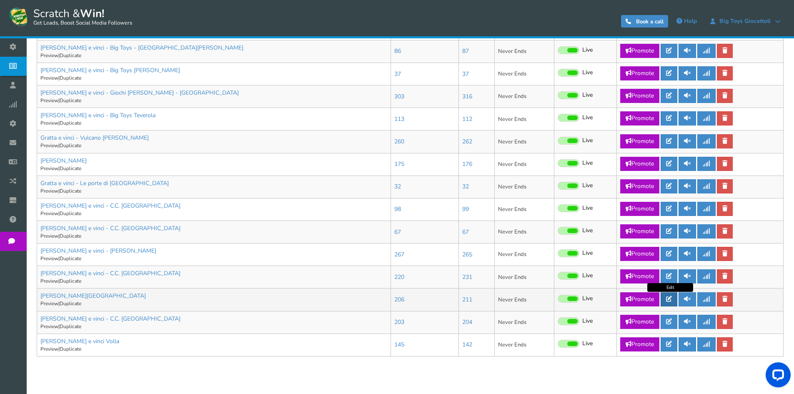
click at [671, 299] on icon at bounding box center [669, 299] width 6 height 6
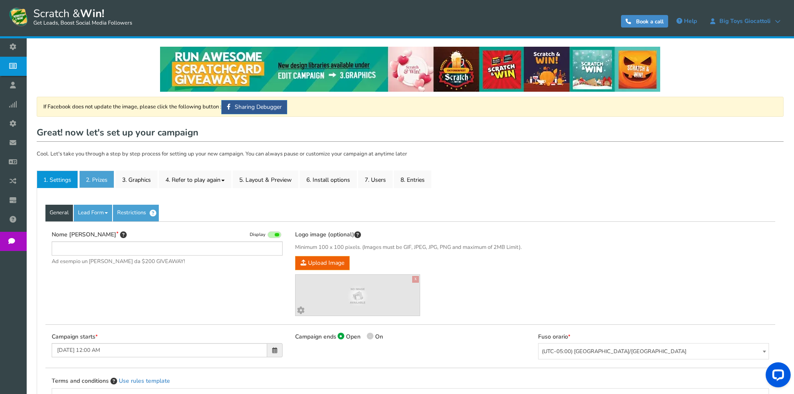
type input "[PERSON_NAME][GEOGRAPHIC_DATA]"
click at [98, 173] on link "2. Prizes" at bounding box center [96, 180] width 35 height 18
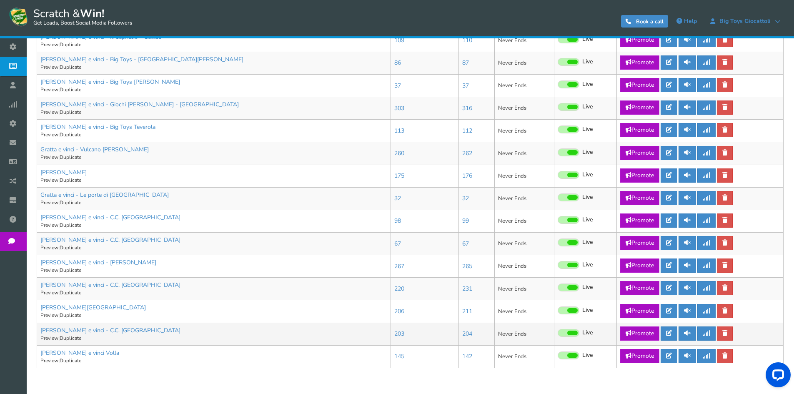
scroll to position [401, 0]
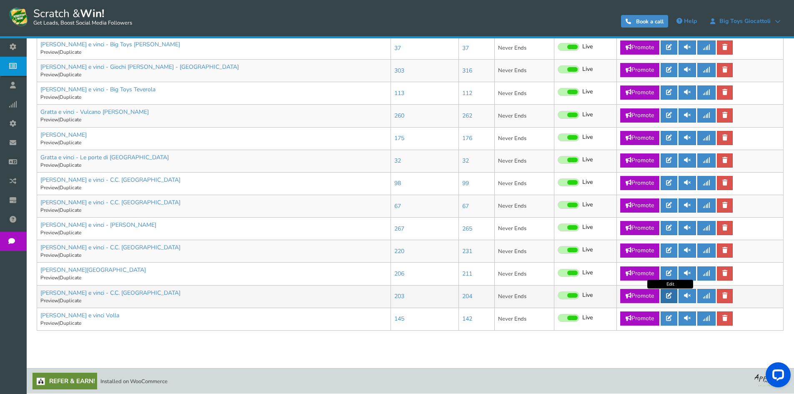
click at [675, 297] on link at bounding box center [669, 296] width 17 height 14
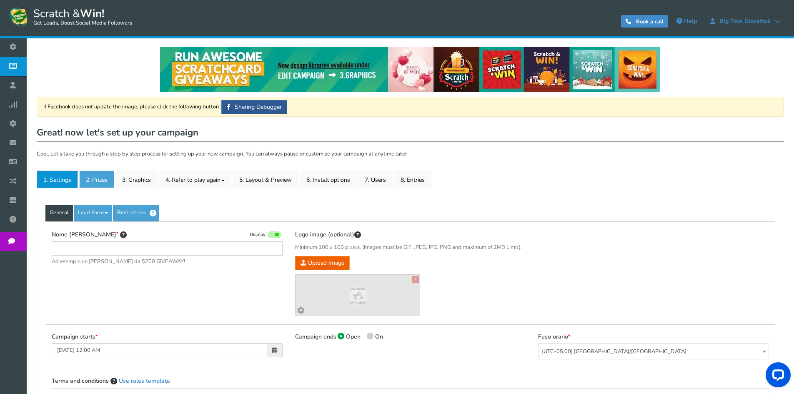
type input "[PERSON_NAME] e vinci - C.C. [GEOGRAPHIC_DATA]"
click at [79, 176] on ul "1. Settings 2. Prizes 3. Graphics 4. Refer to play again 4.1 Referrals Setup 4.…" at bounding box center [410, 180] width 747 height 18
click at [88, 178] on link "2. Prizes" at bounding box center [96, 180] width 35 height 18
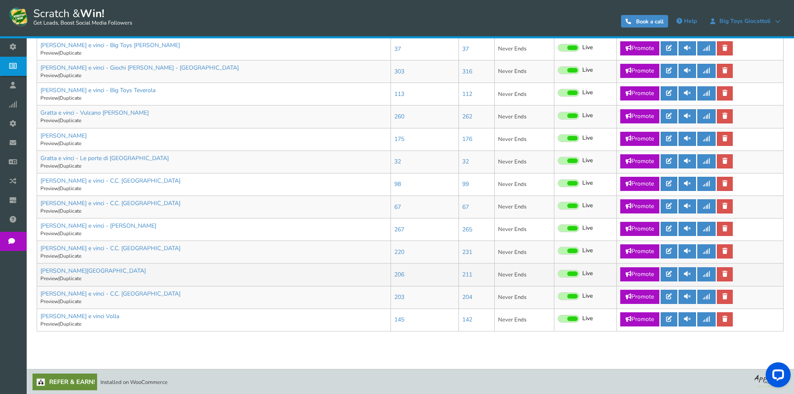
scroll to position [401, 0]
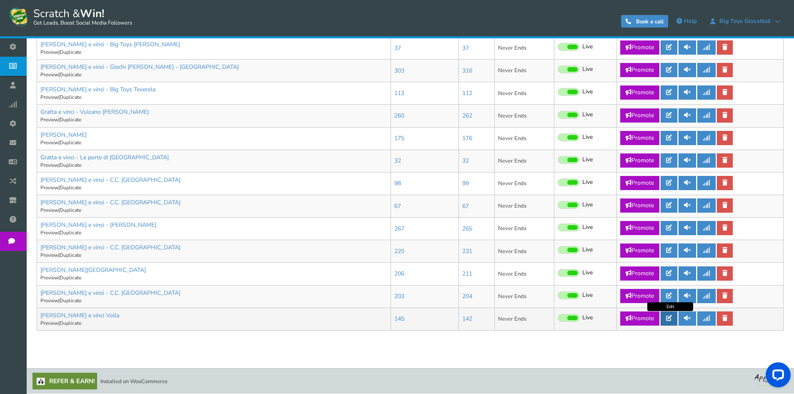
click at [669, 315] on icon at bounding box center [669, 318] width 6 height 6
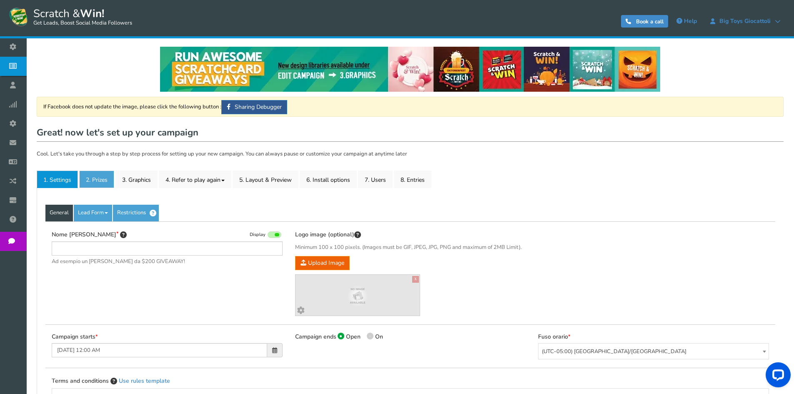
type input "[PERSON_NAME] e vinci Volla"
click at [89, 182] on link "2. Prizes" at bounding box center [96, 180] width 35 height 18
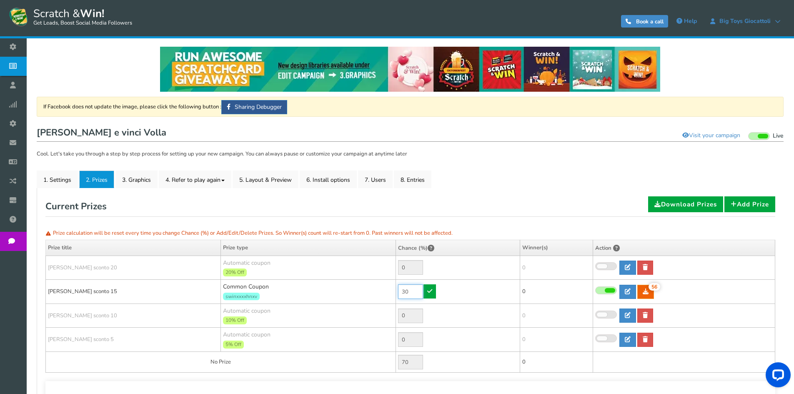
drag, startPoint x: 417, startPoint y: 291, endPoint x: 382, endPoint y: 289, distance: 35.5
click at [382, 289] on tr "[PERSON_NAME] sconto 15 Common Coupon swinxxxxhnxv 30 56 56 0 [GEOGRAPHIC_DATA]…" at bounding box center [411, 292] width 730 height 24
type input "10"
click at [432, 290] on icon at bounding box center [429, 291] width 5 height 6
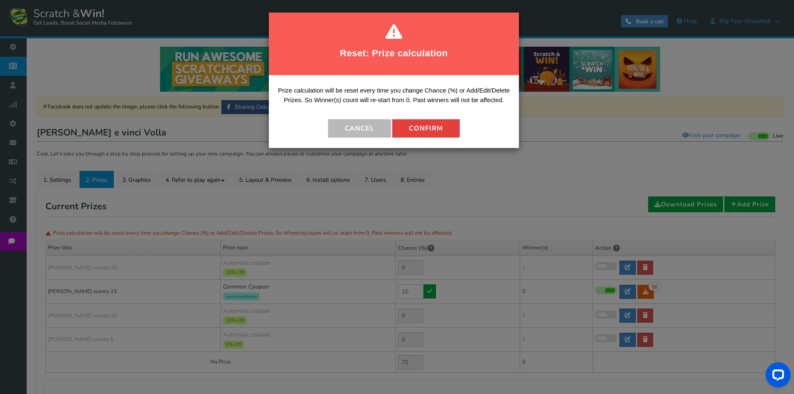
click at [435, 134] on button "Confirm" at bounding box center [426, 128] width 68 height 18
type input "90"
